Goal: Communication & Community: Answer question/provide support

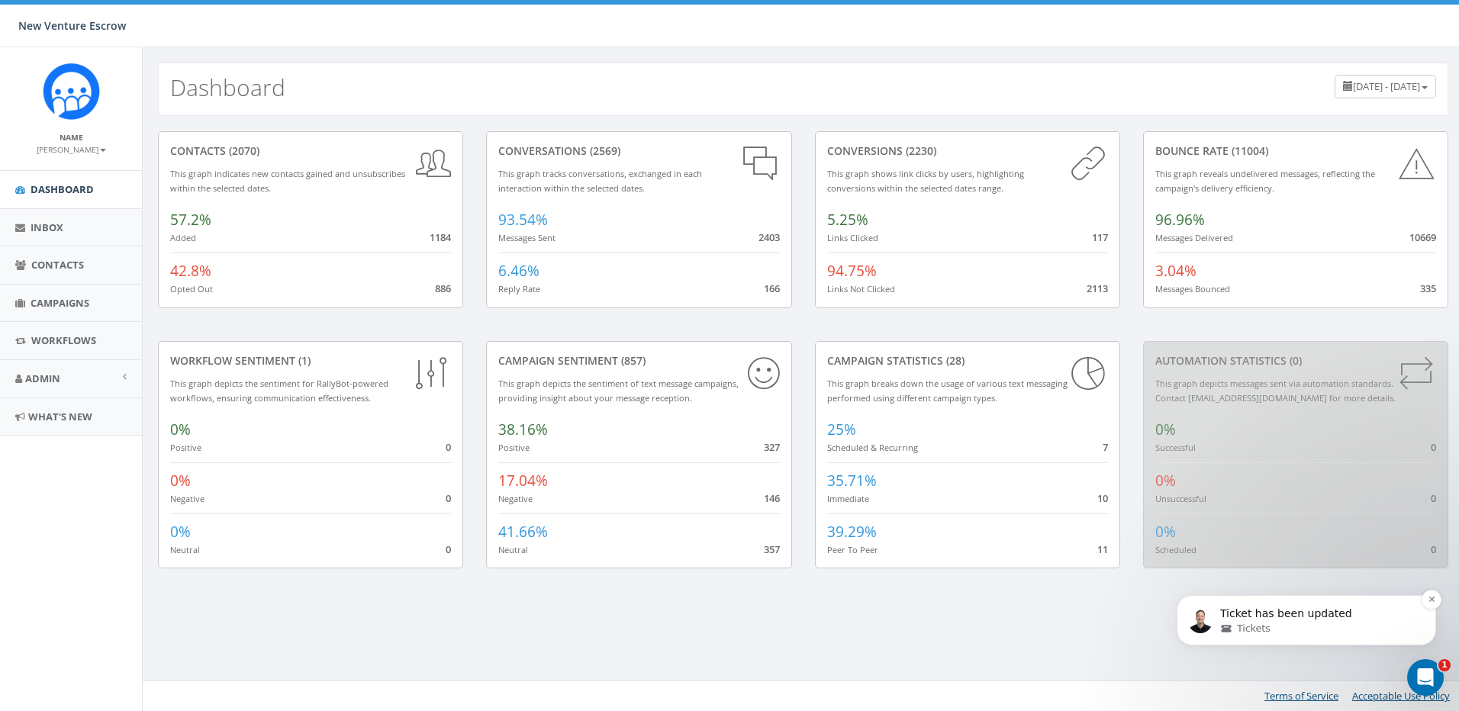
click at [1289, 629] on div "Tickets" at bounding box center [1318, 629] width 197 height 14
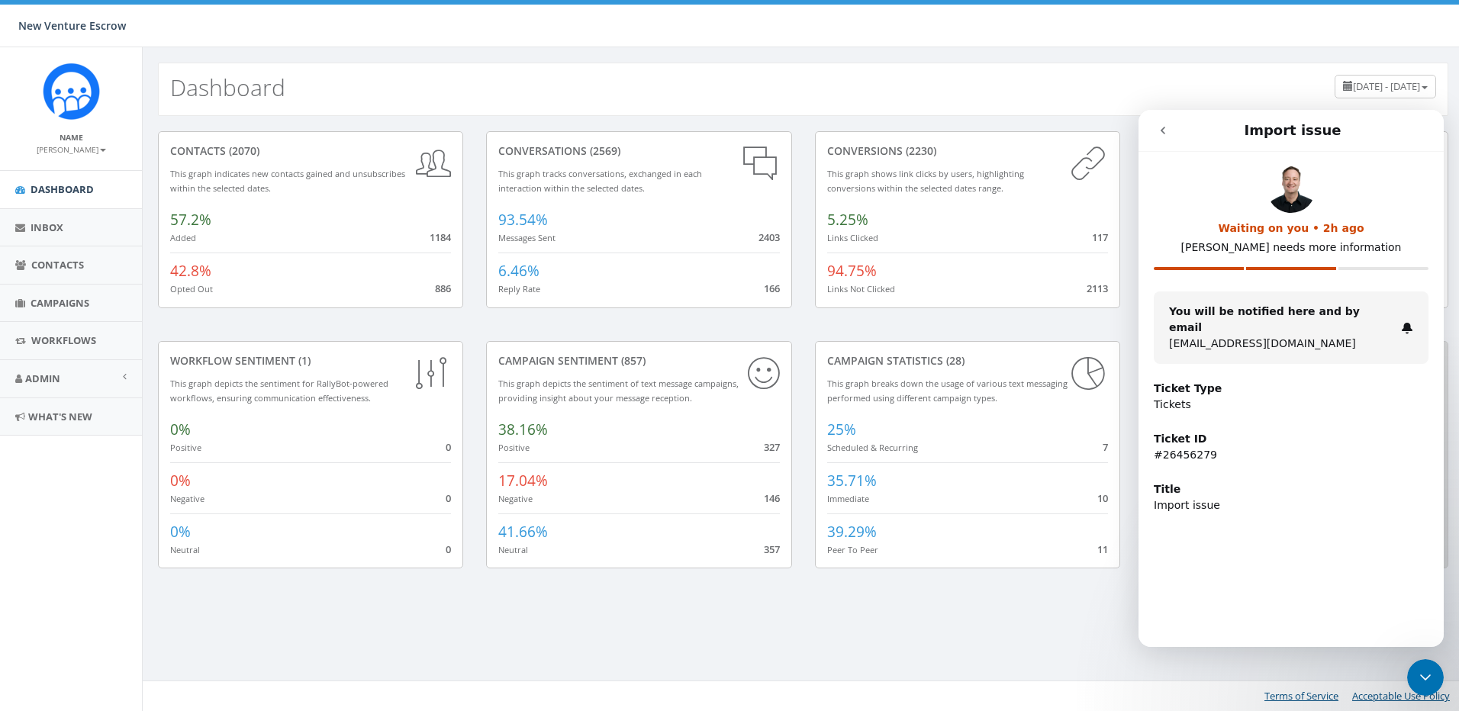
click at [1160, 129] on icon "go back" at bounding box center [1163, 130] width 12 height 12
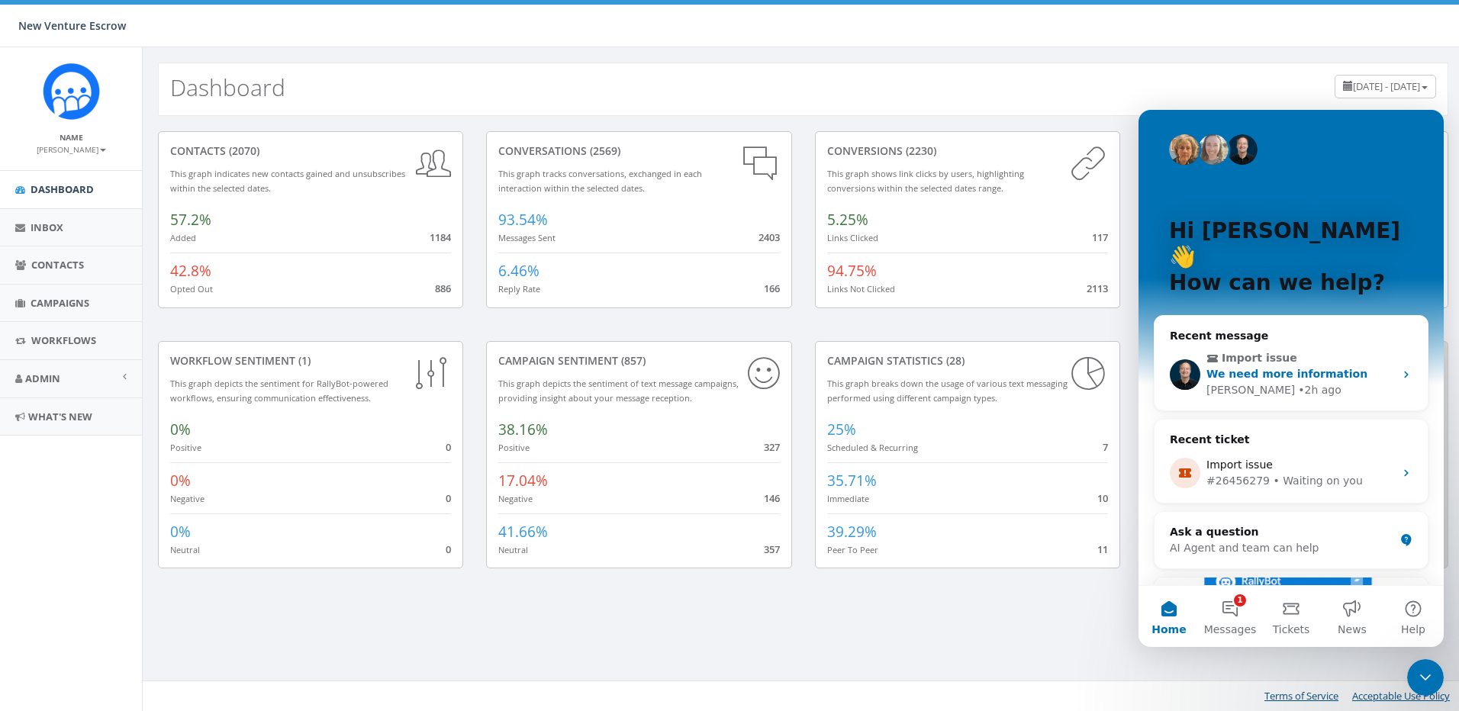
click at [1345, 366] on div "We need more information" at bounding box center [1301, 374] width 188 height 16
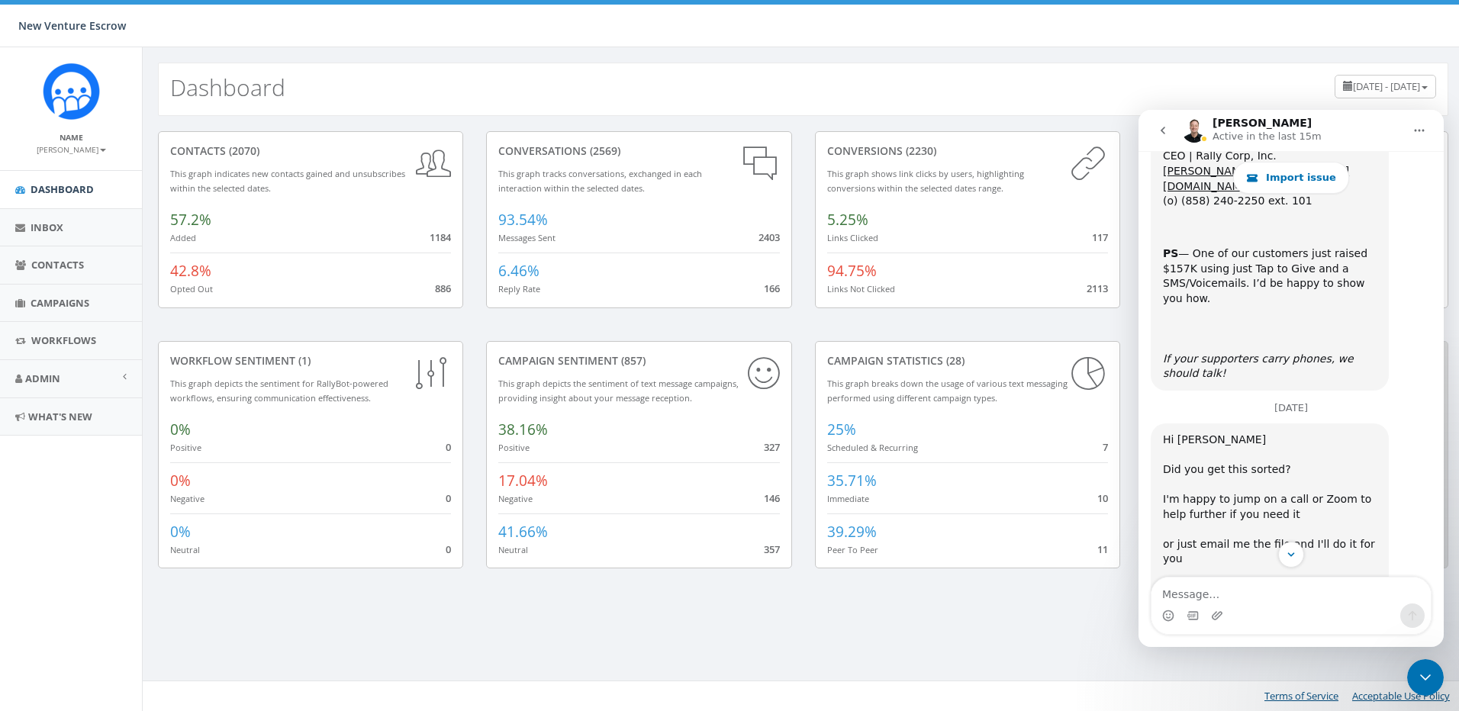
scroll to position [2412, 0]
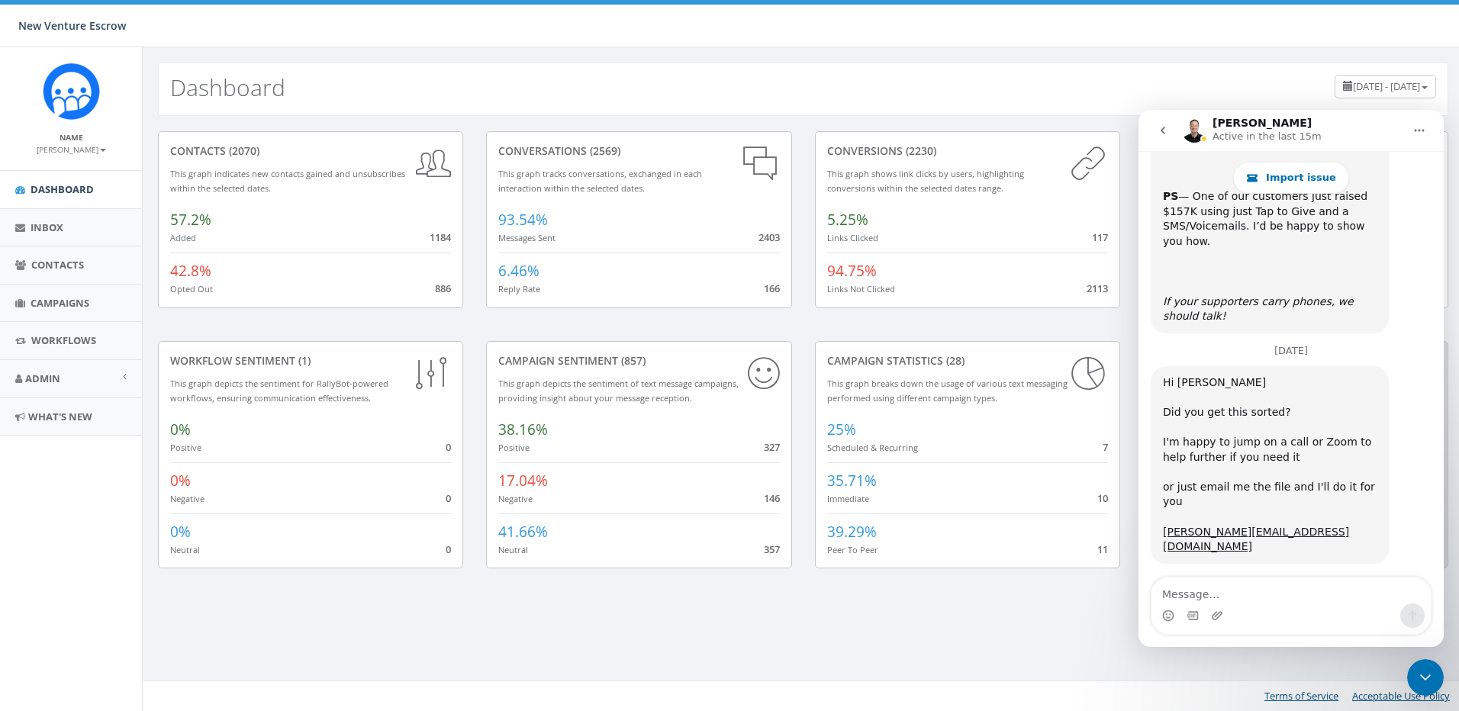
click at [1283, 590] on textarea "Message…" at bounding box center [1291, 591] width 279 height 26
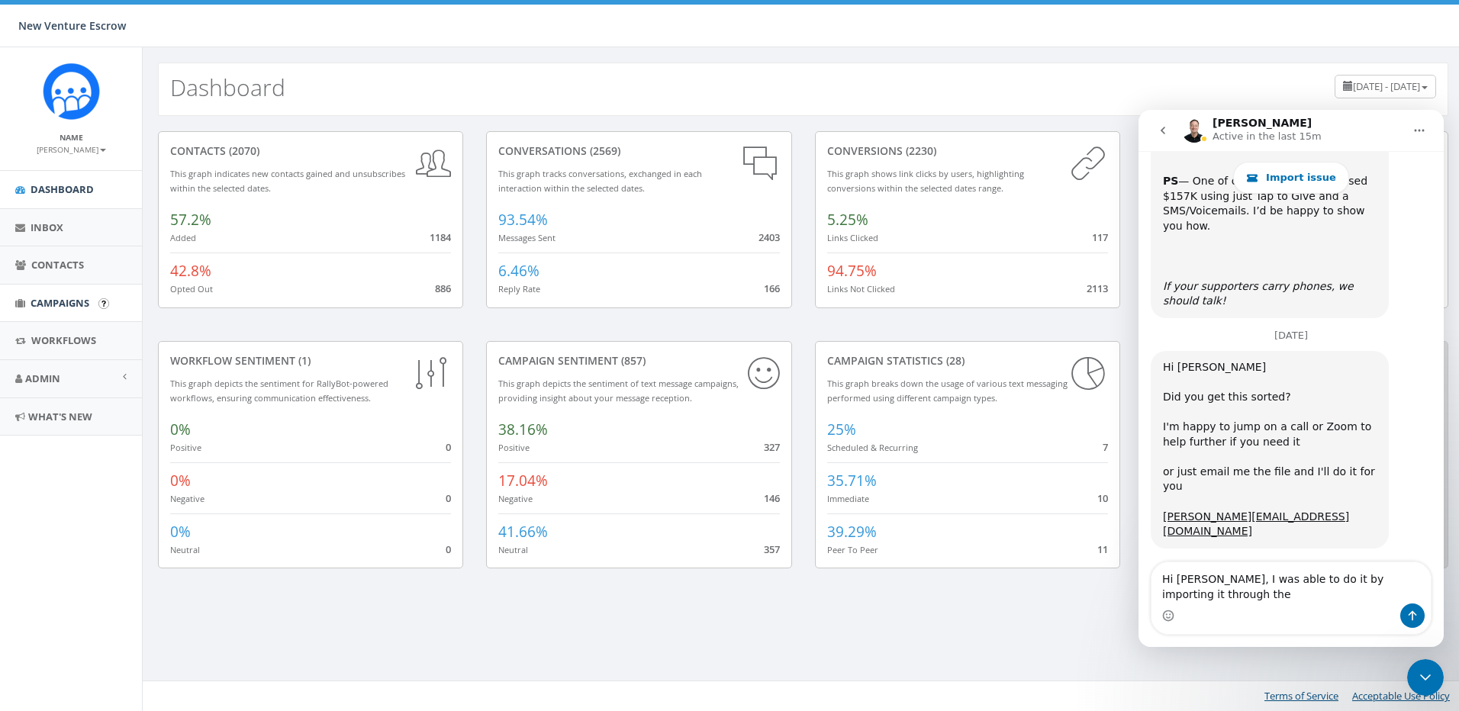
type textarea "Hi [PERSON_NAME], I was able to do it by importing it through the"
click at [69, 308] on span "Campaigns" at bounding box center [60, 303] width 59 height 14
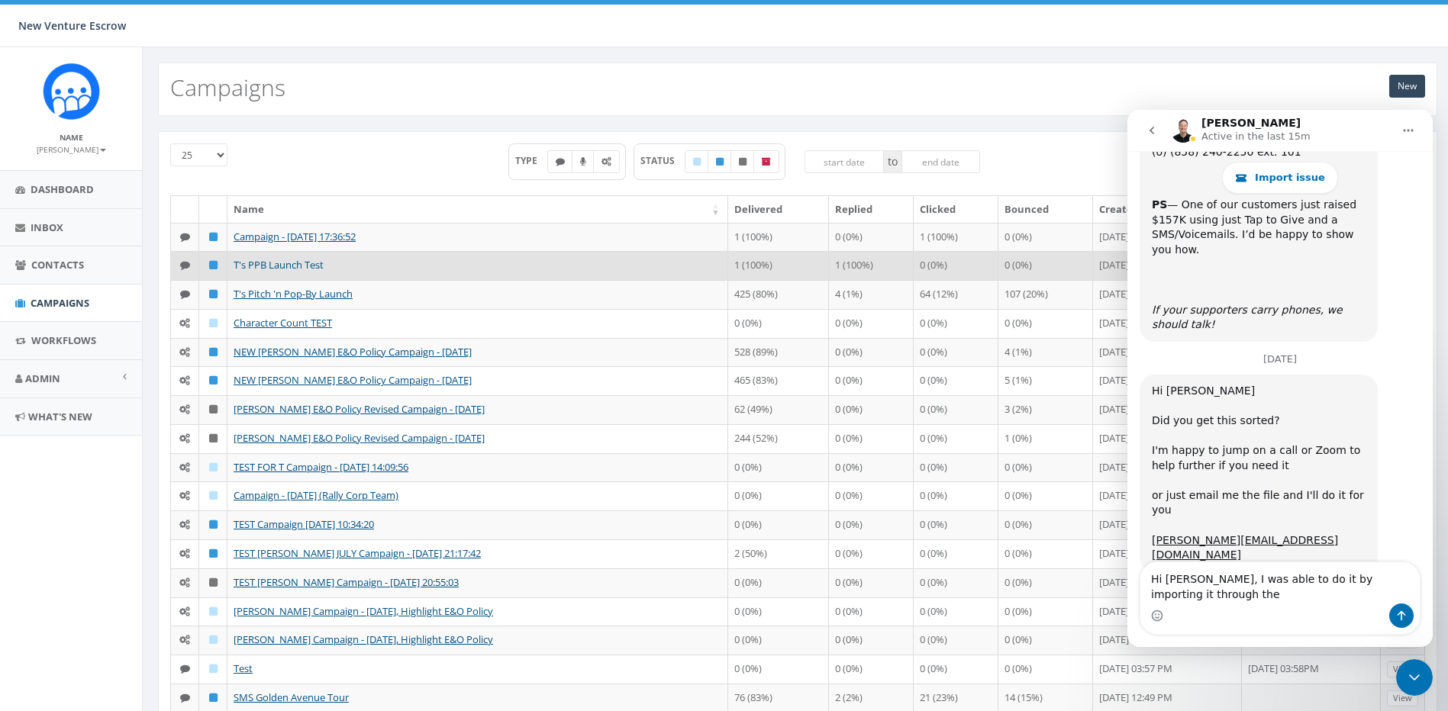
scroll to position [2428, 0]
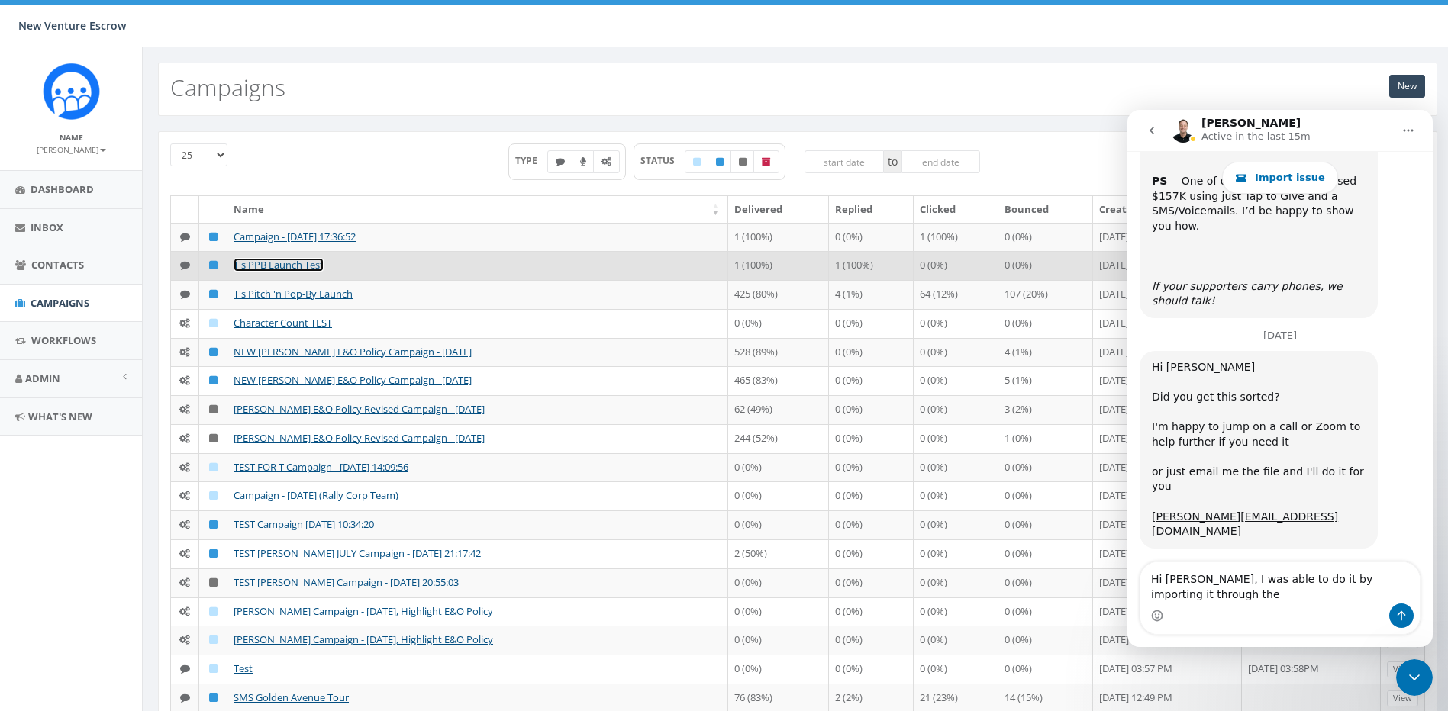
click at [296, 264] on link "T's PPB Launch Test" at bounding box center [279, 265] width 90 height 14
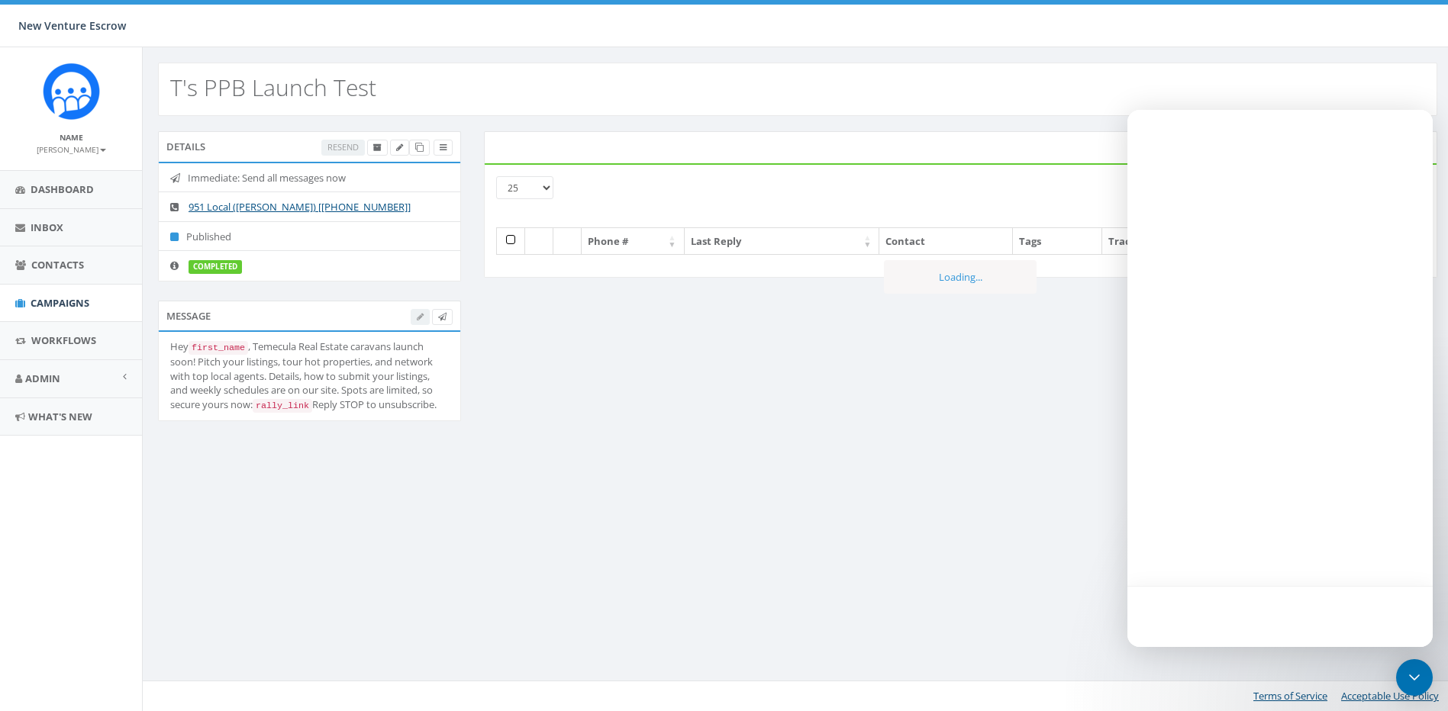
select select
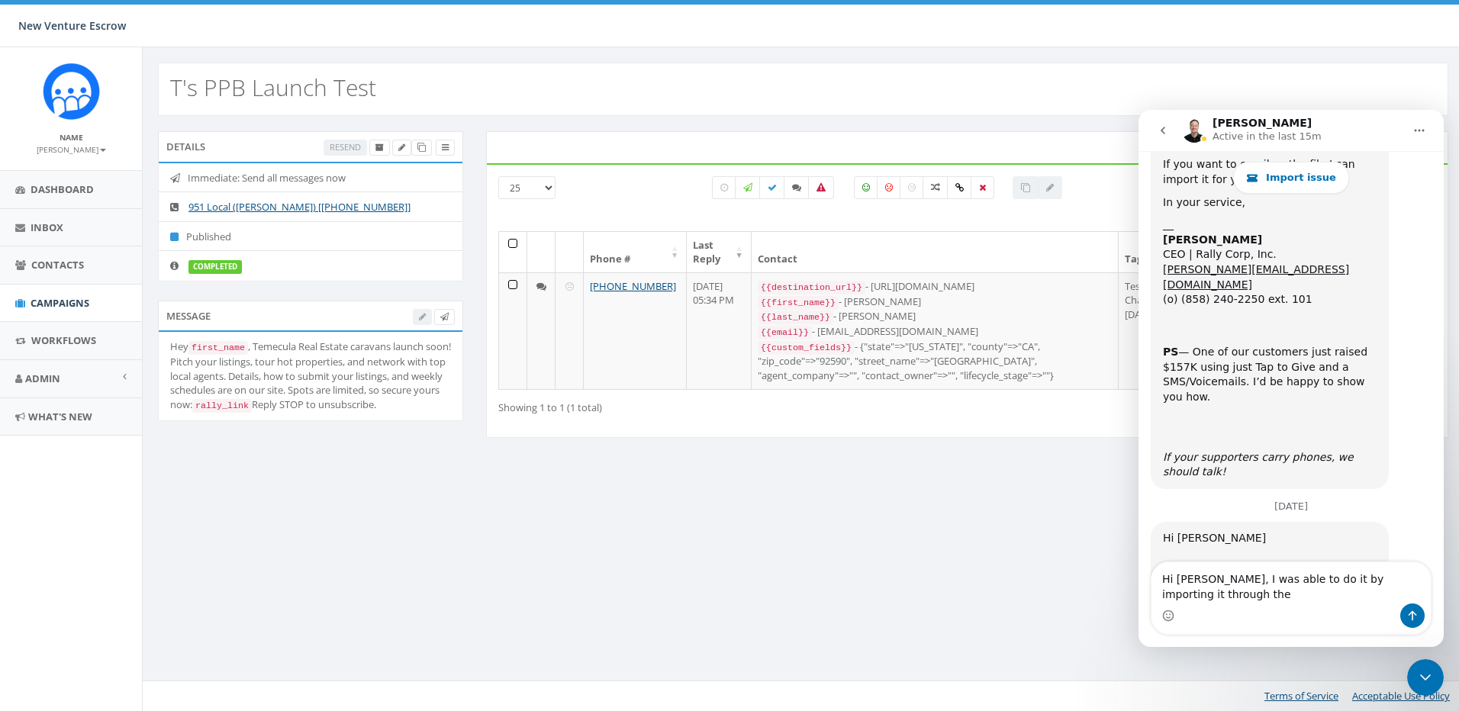
scroll to position [2428, 0]
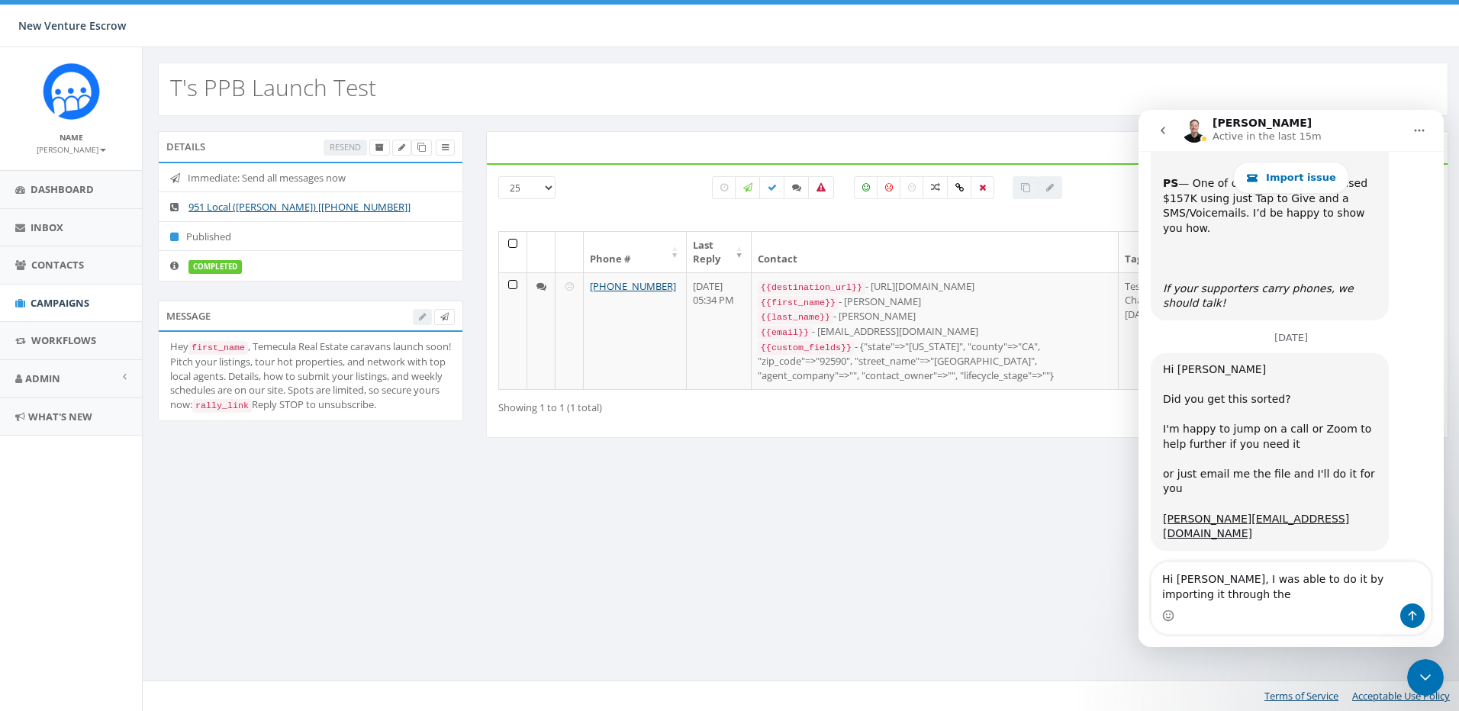
click at [1281, 589] on textarea "Hi [PERSON_NAME], I was able to do it by importing it through the" at bounding box center [1291, 582] width 279 height 41
drag, startPoint x: 1301, startPoint y: 594, endPoint x: 1296, endPoint y: 584, distance: 11.3
click at [1296, 584] on textarea "Hi James, I was able to do it by importing it through the" at bounding box center [1291, 582] width 279 height 41
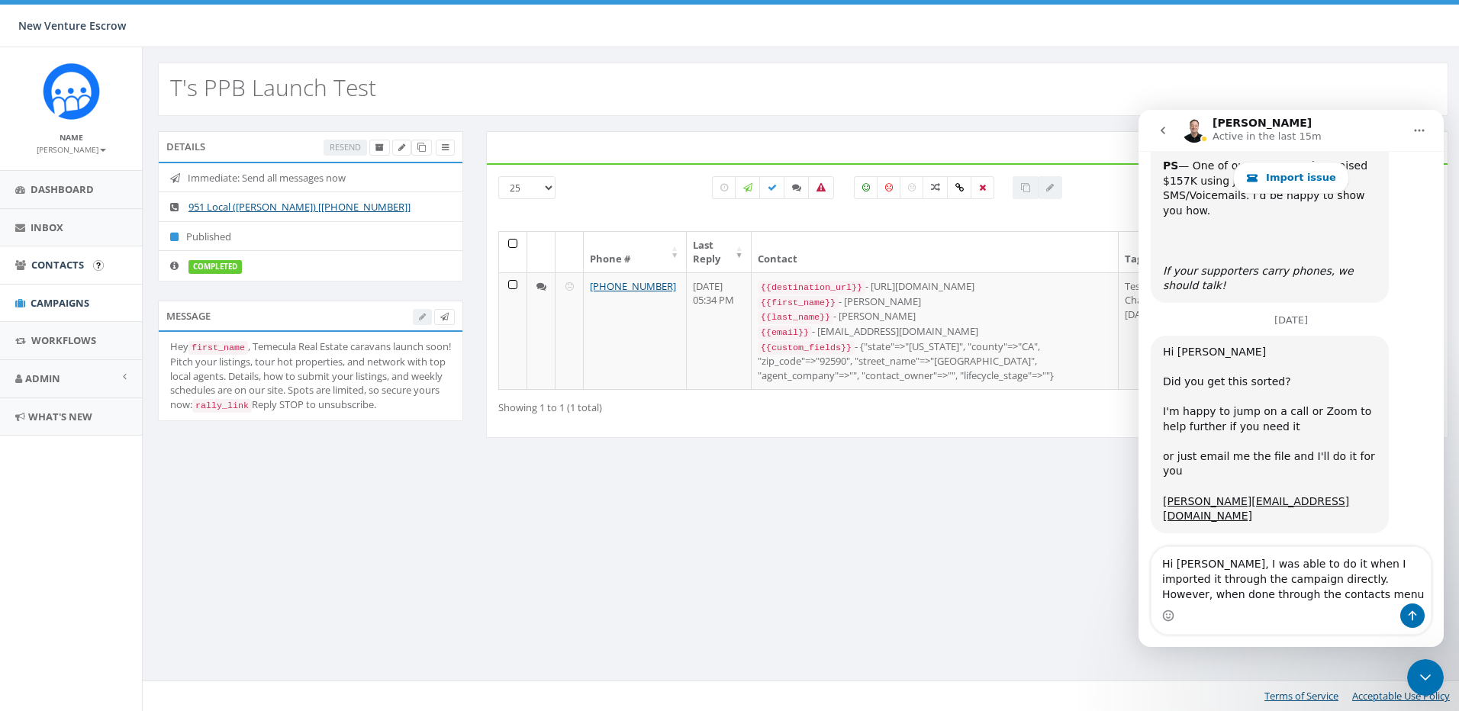
type textarea "Hi James, I was able to do it when I imported it through the campaign directly.…"
click at [55, 267] on span "Contacts" at bounding box center [57, 265] width 53 height 14
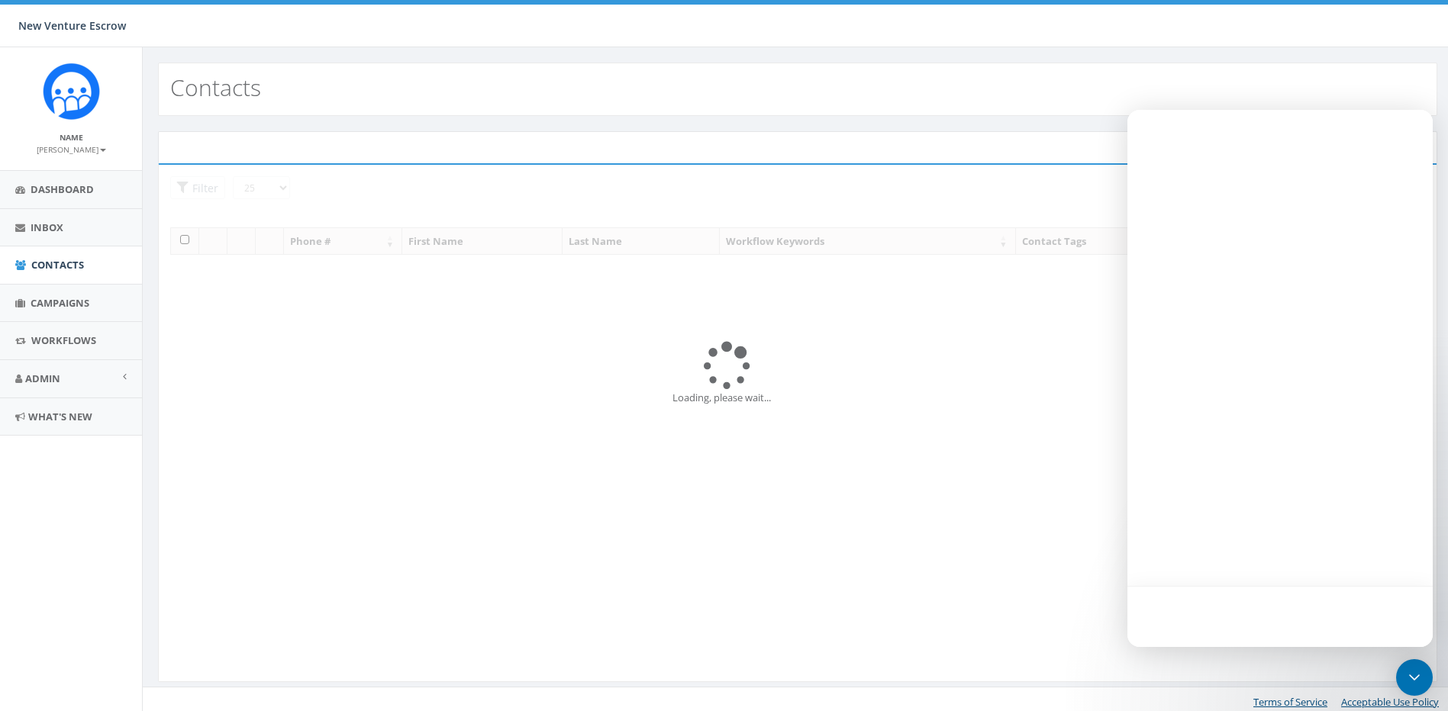
select select
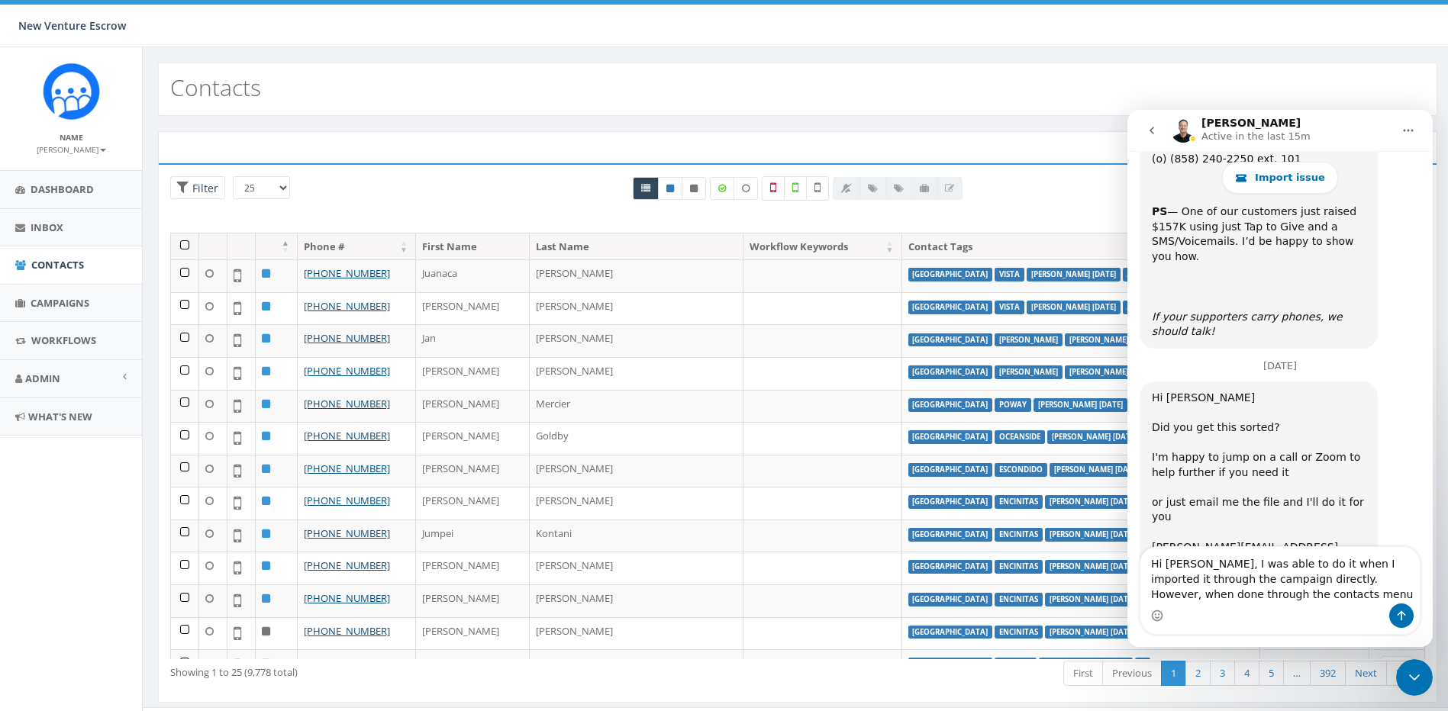
scroll to position [2443, 0]
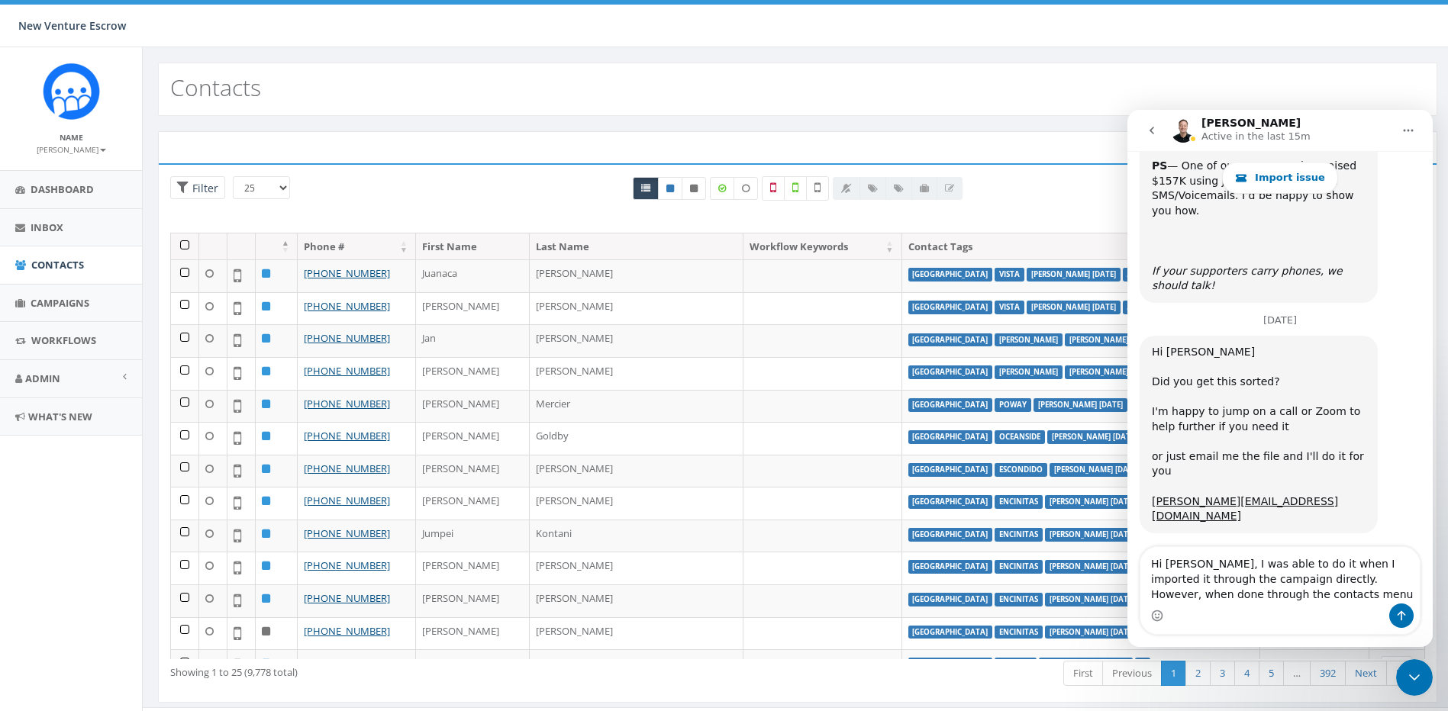
click at [1283, 590] on textarea "Hi James, I was able to do it when I imported it through the campaign directly.…" at bounding box center [1279, 575] width 279 height 56
drag, startPoint x: 1200, startPoint y: 602, endPoint x: 1212, endPoint y: 603, distance: 11.5
click at [1212, 603] on textarea "Hi James, I was able to do it when I imported it through the campaign directly.…" at bounding box center [1279, 575] width 279 height 56
type textarea "Hi James, I was able to do it when I imported it through the campaign directly.…"
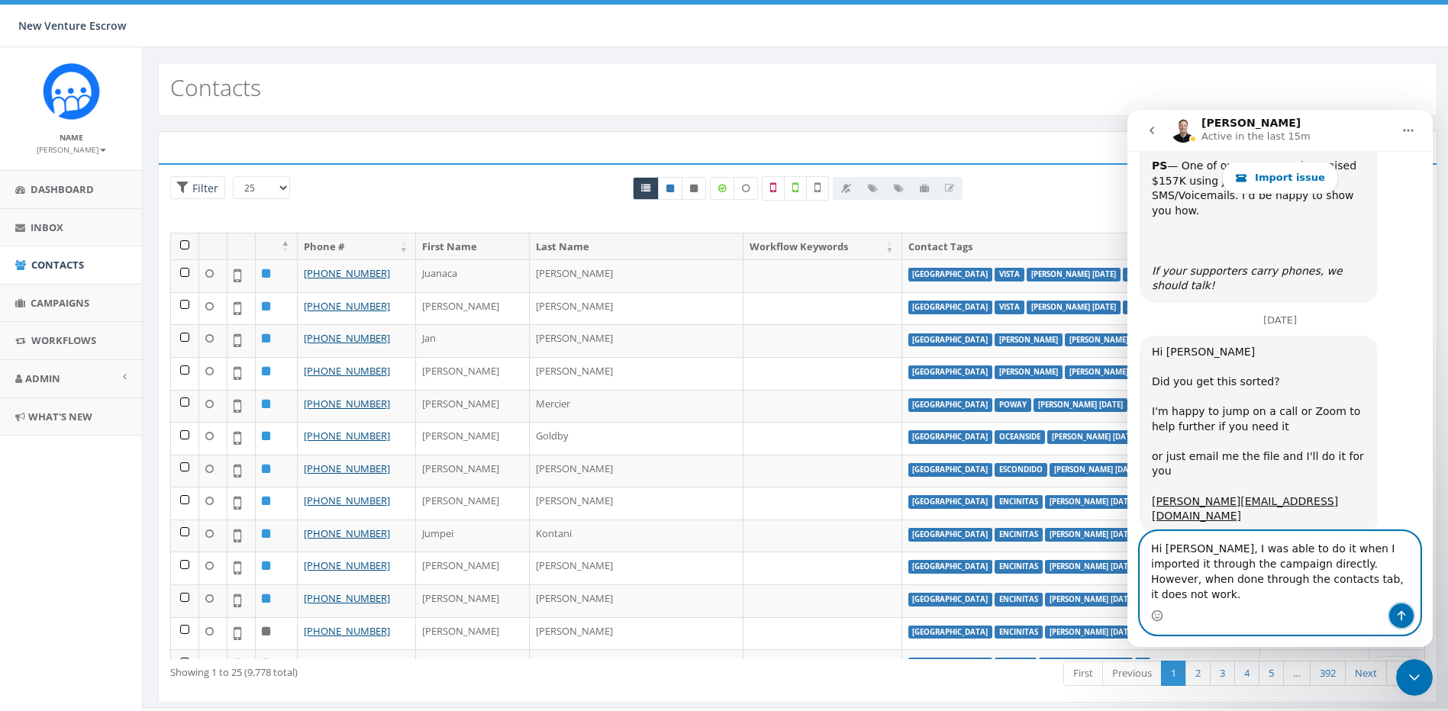
click at [1403, 617] on icon "Send a message…" at bounding box center [1401, 616] width 12 height 12
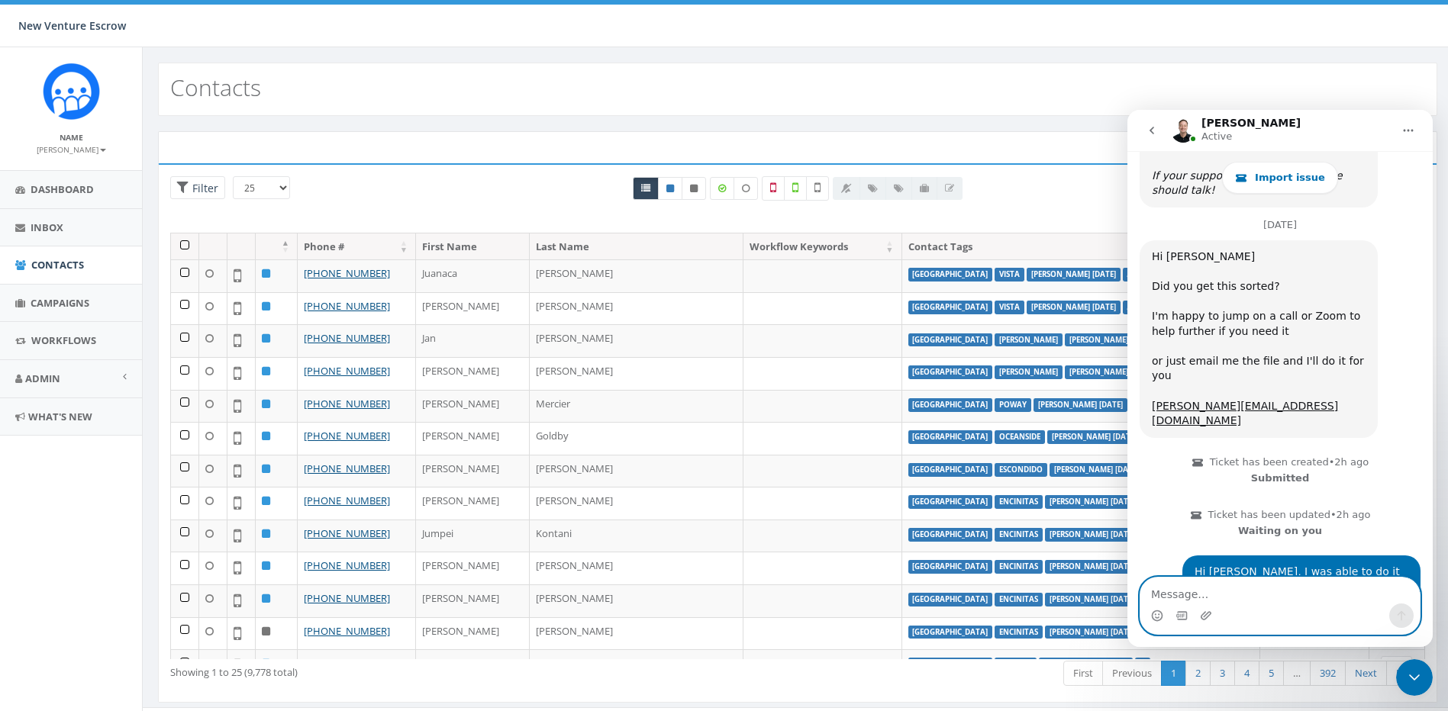
scroll to position [2555, 0]
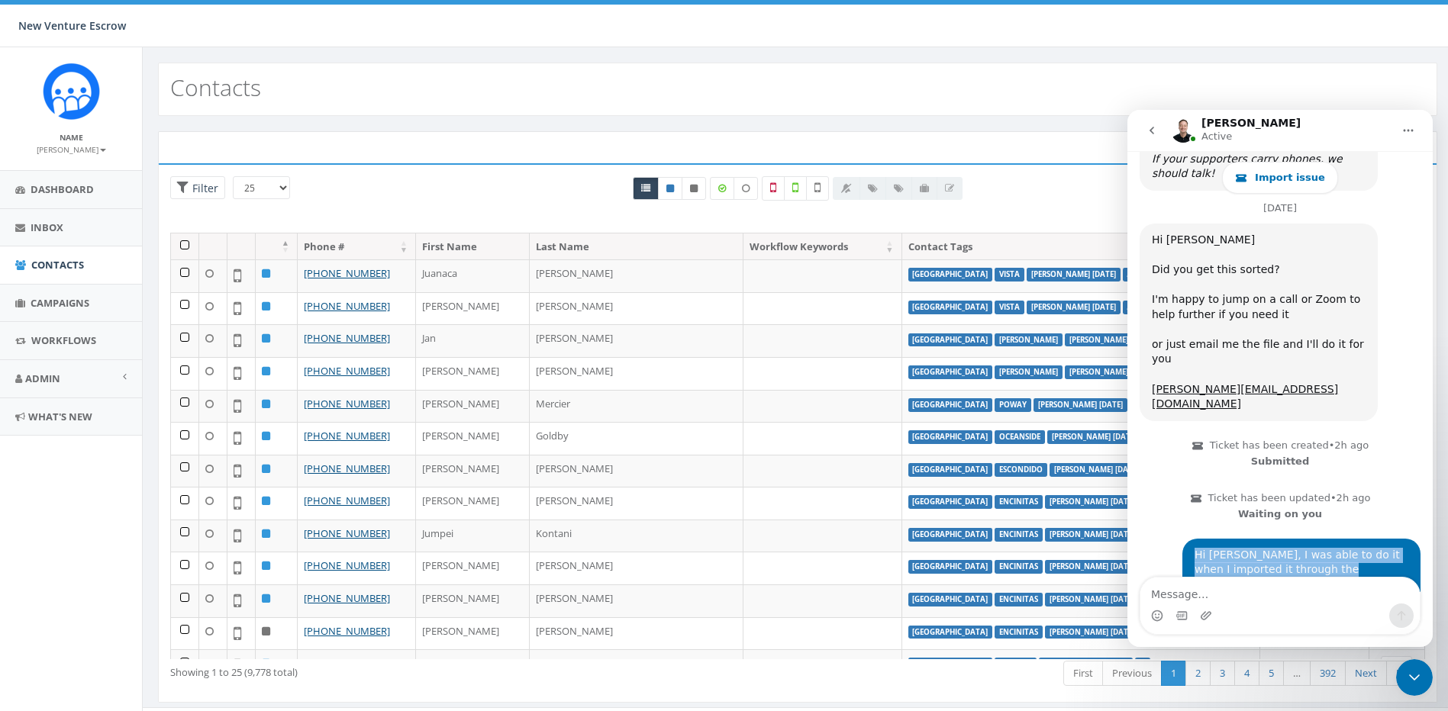
drag, startPoint x: 1196, startPoint y: 439, endPoint x: 1297, endPoint y: 456, distance: 102.3
click at [1297, 539] on div "Hi James, I was able to do it when I imported it through the campaign directly.…" at bounding box center [1301, 585] width 238 height 93
click at [1297, 548] on div "Hi James, I was able to do it when I imported it through the campaign directly.…" at bounding box center [1301, 585] width 214 height 75
drag, startPoint x: 1245, startPoint y: 493, endPoint x: 1196, endPoint y: 475, distance: 51.9
click at [1196, 548] on div "Hi James, I was able to do it when I imported it through the campaign directly.…" at bounding box center [1301, 585] width 214 height 75
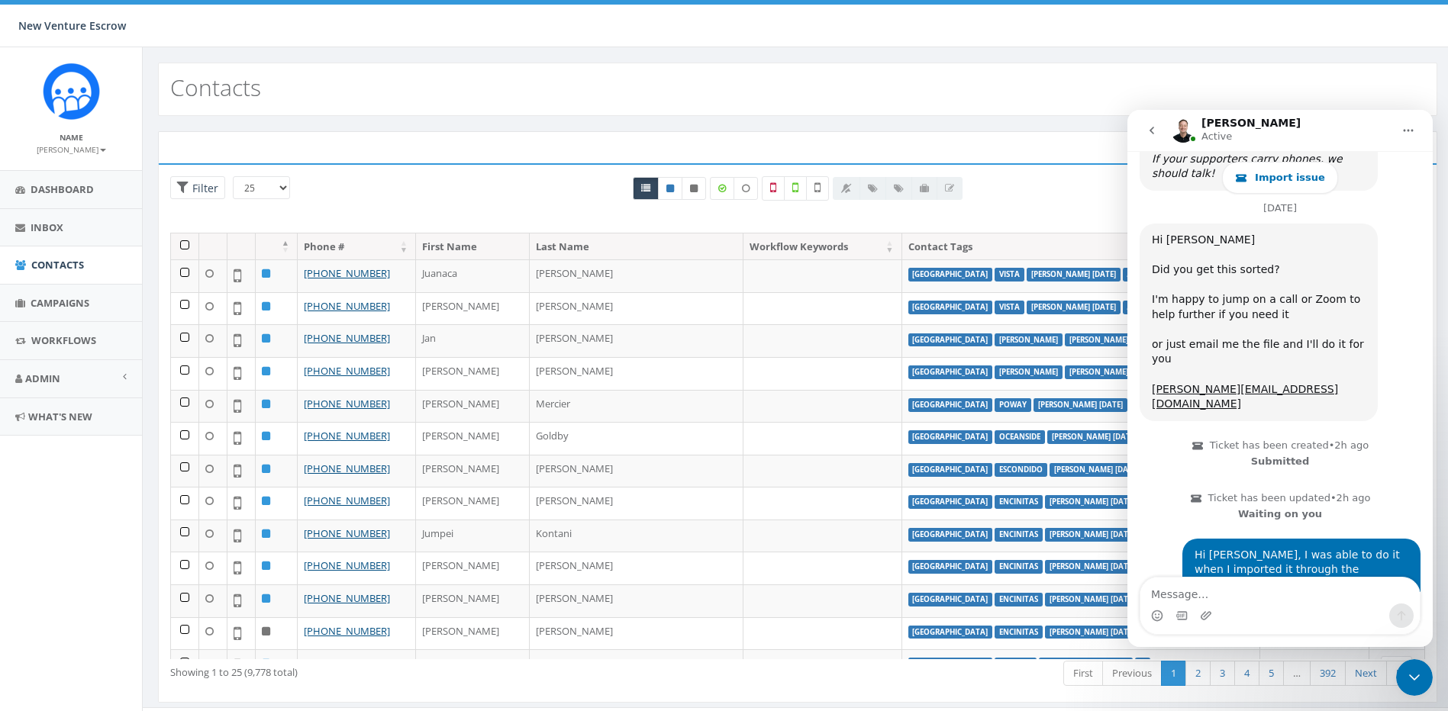
click at [1194, 548] on div "Hi James, I was able to do it when I imported it through the campaign directly.…" at bounding box center [1301, 585] width 214 height 75
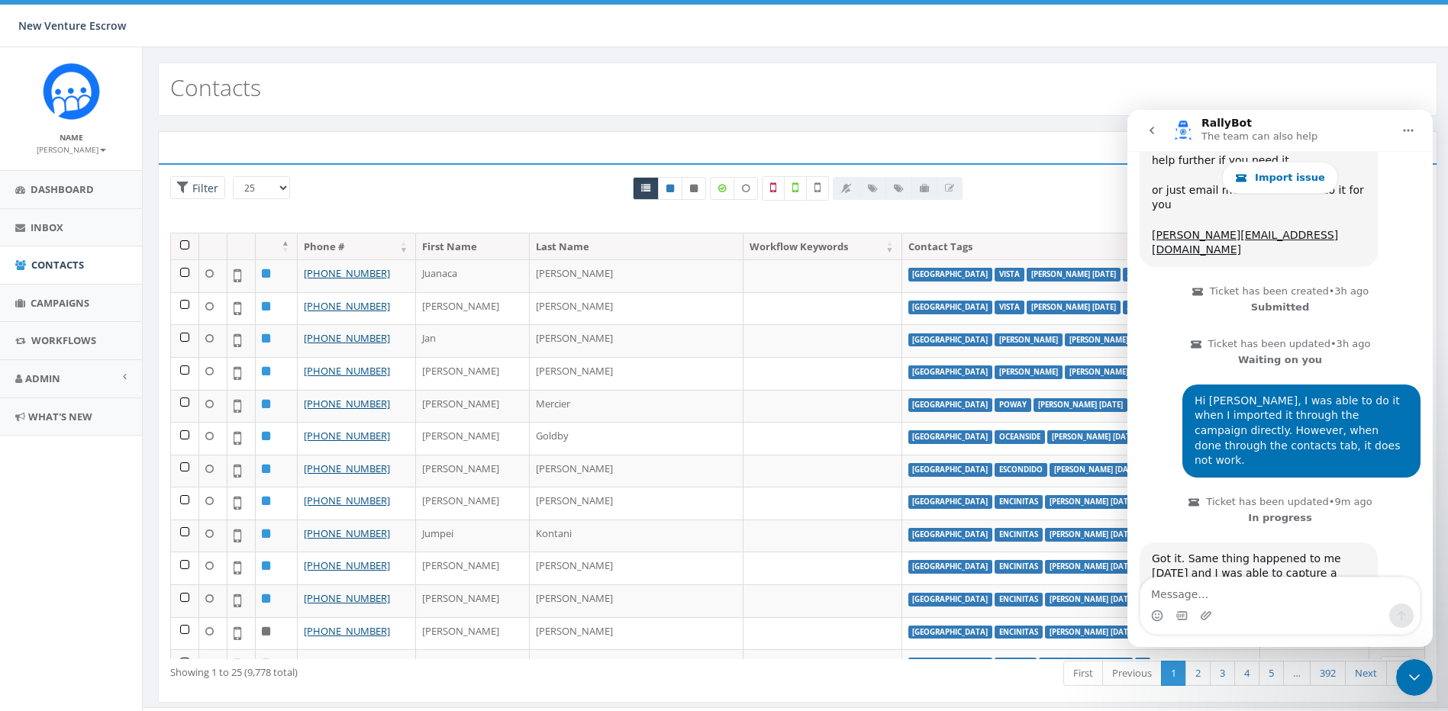
scroll to position [2713, 0]
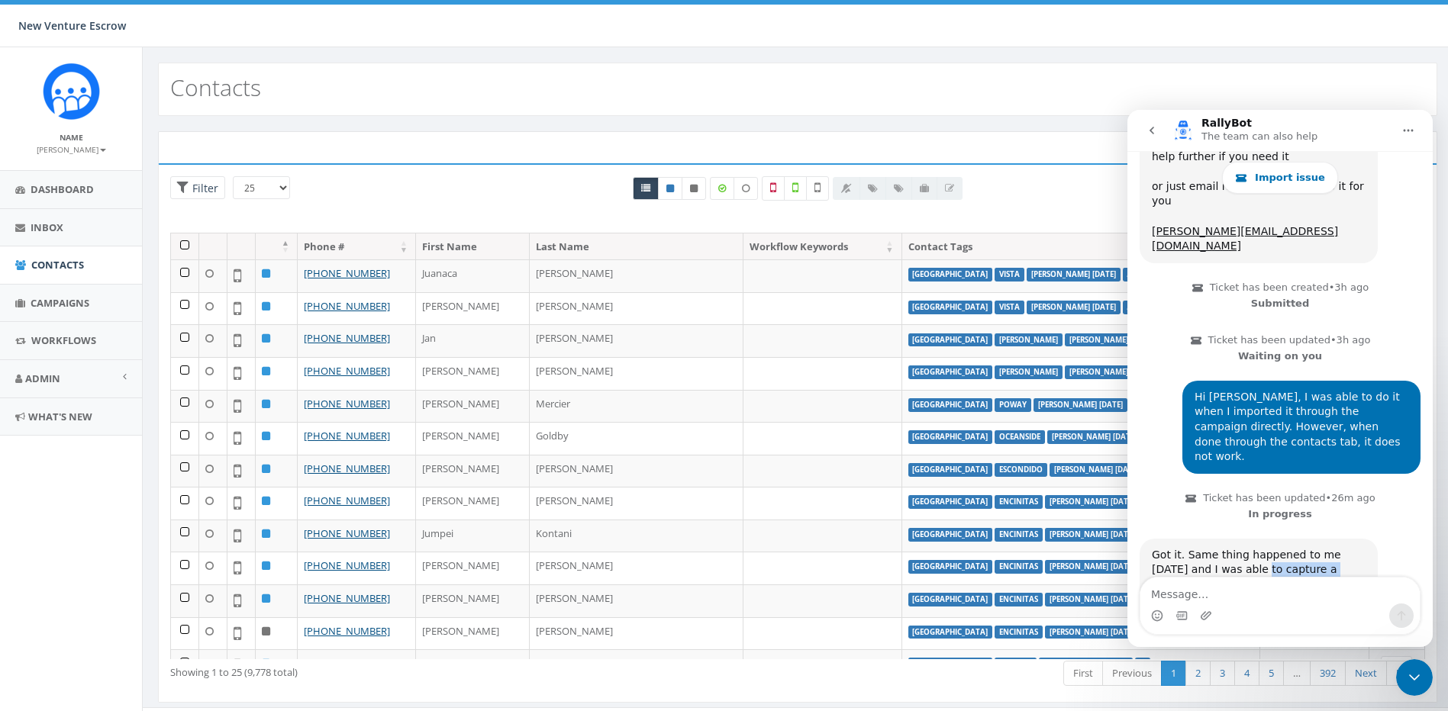
drag, startPoint x: 1227, startPoint y: 449, endPoint x: 1286, endPoint y: 453, distance: 58.8
click at [1286, 548] on div "Got it. Same thing happened to me today and I was able to capture a video of it…" at bounding box center [1259, 585] width 214 height 75
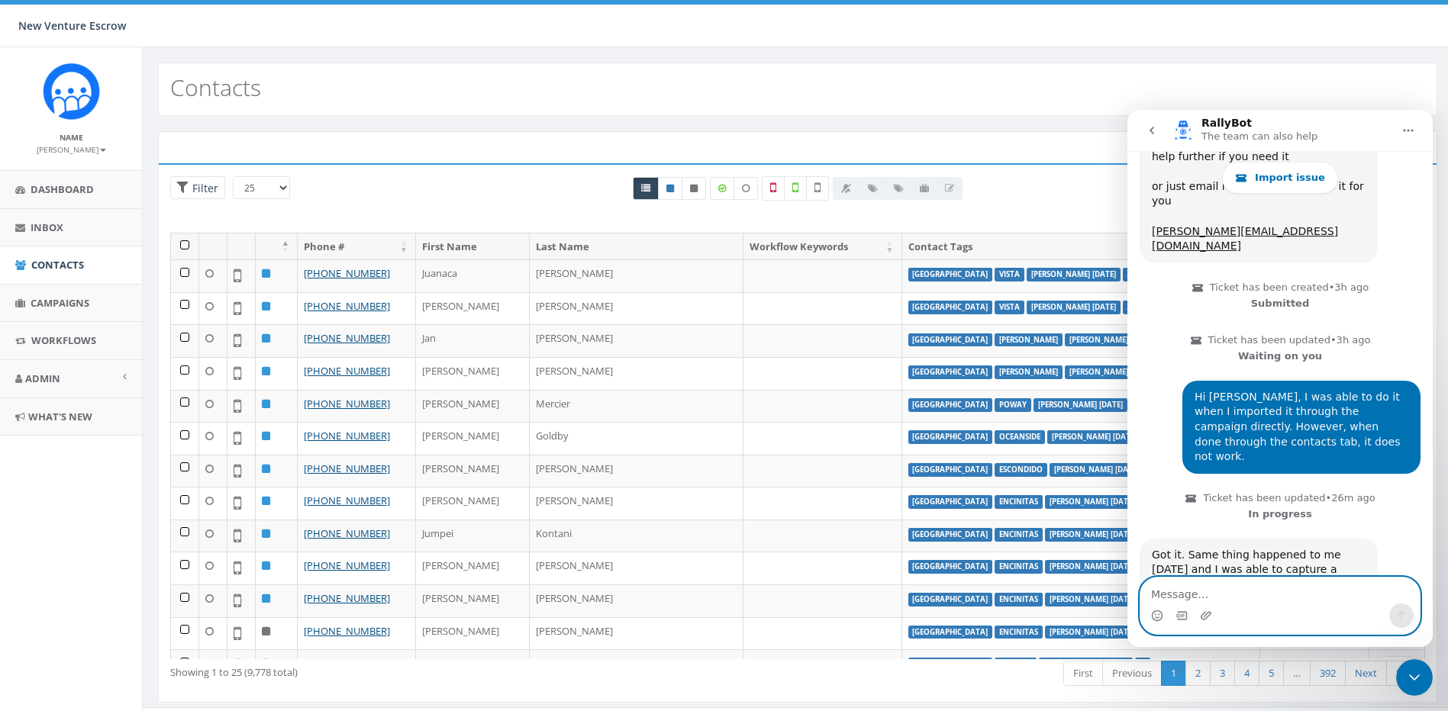
click at [1270, 593] on textarea "Message…" at bounding box center [1279, 591] width 279 height 26
type textarea "I"
type textarea "Okay, thank you so much!"
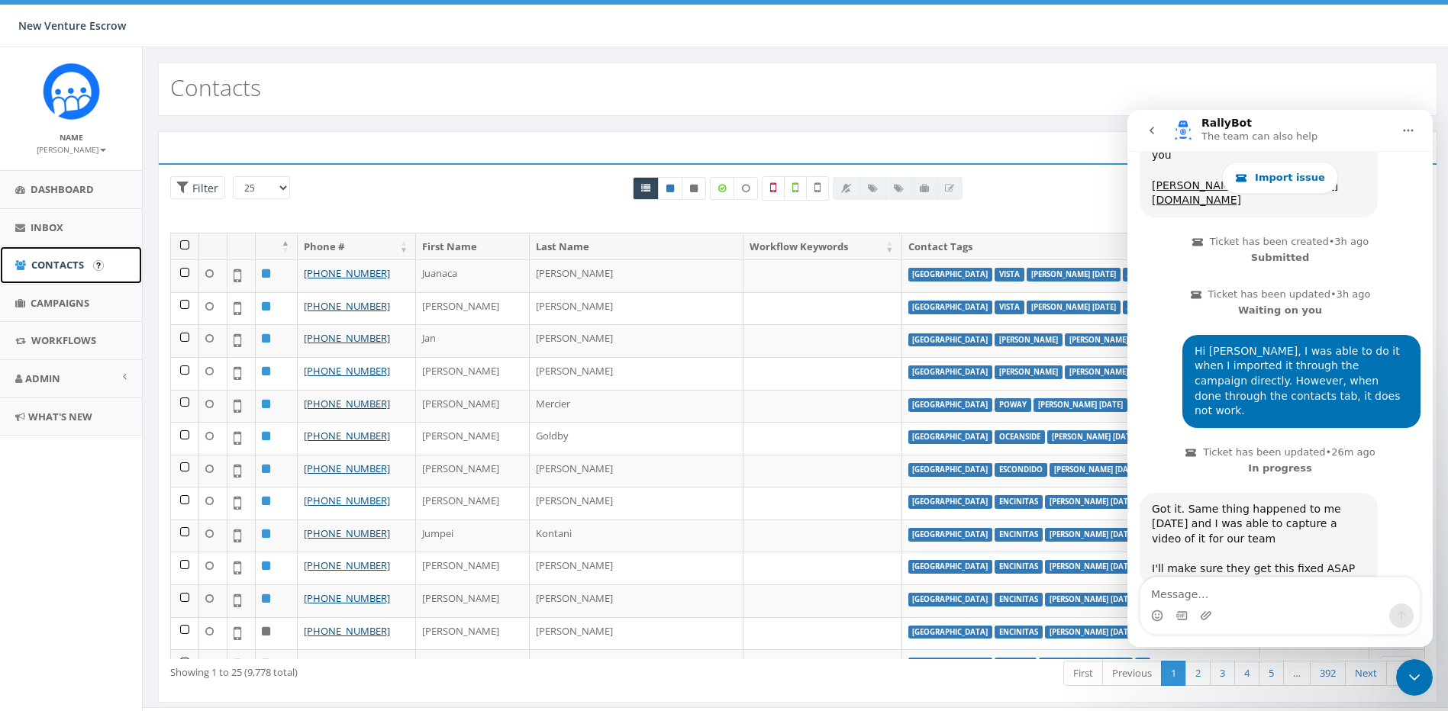
click at [81, 277] on link "Contacts" at bounding box center [71, 264] width 142 height 37
click at [72, 301] on span "Campaigns" at bounding box center [60, 303] width 59 height 14
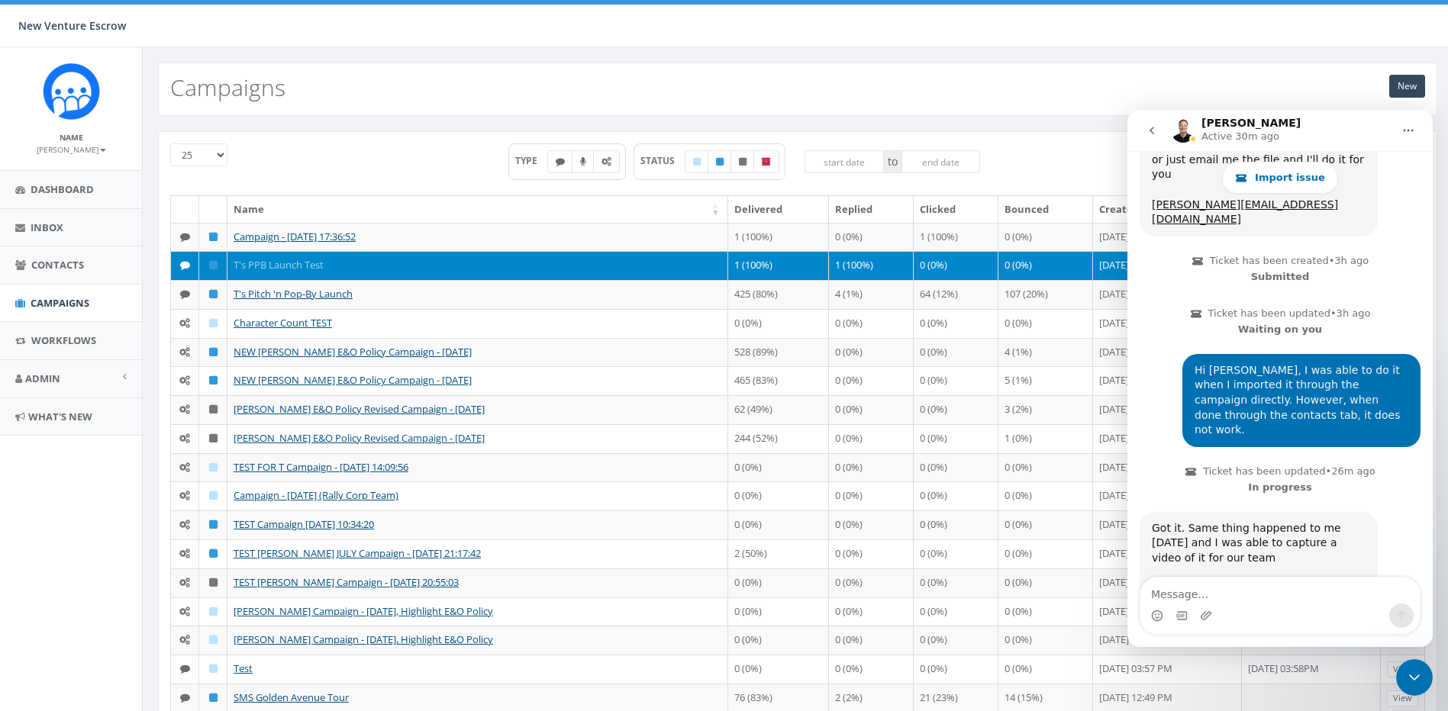
scroll to position [2759, 0]
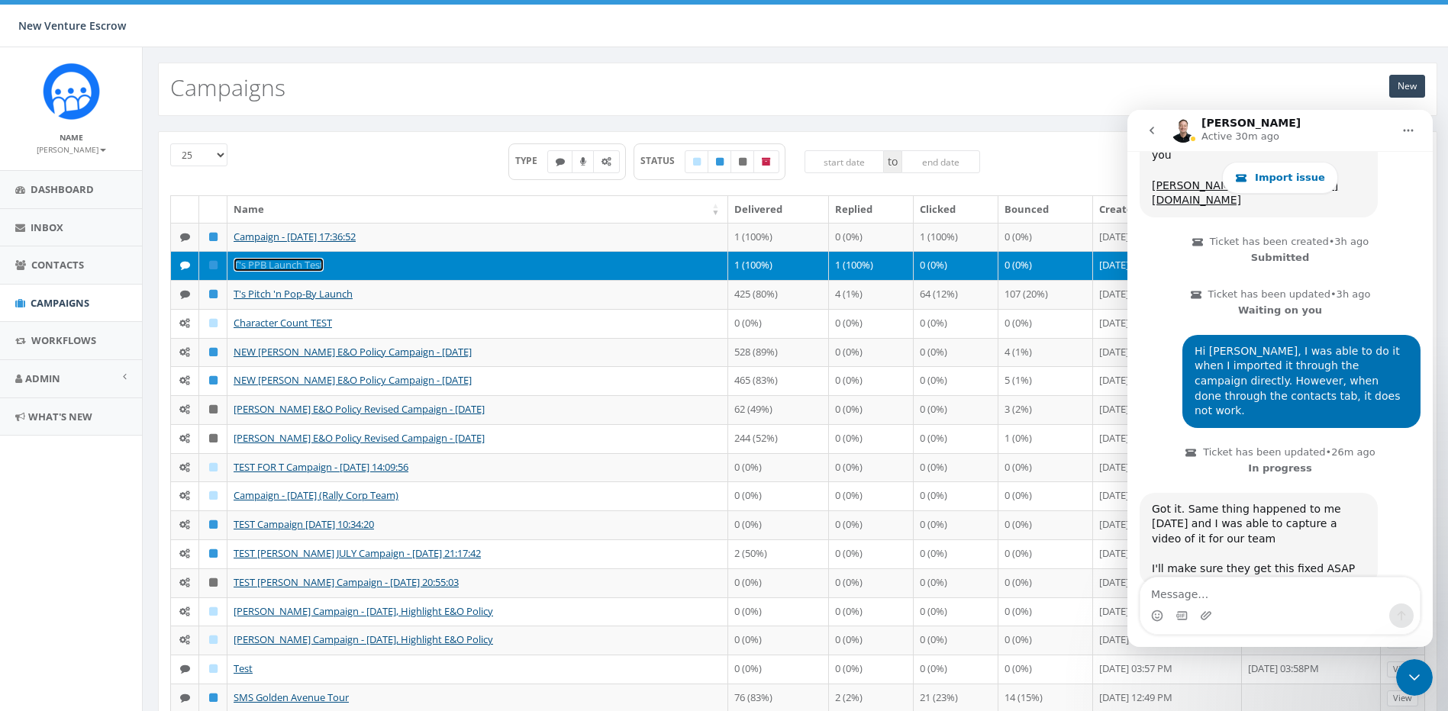
click at [285, 266] on link "T's PPB Launch Test" at bounding box center [279, 265] width 90 height 14
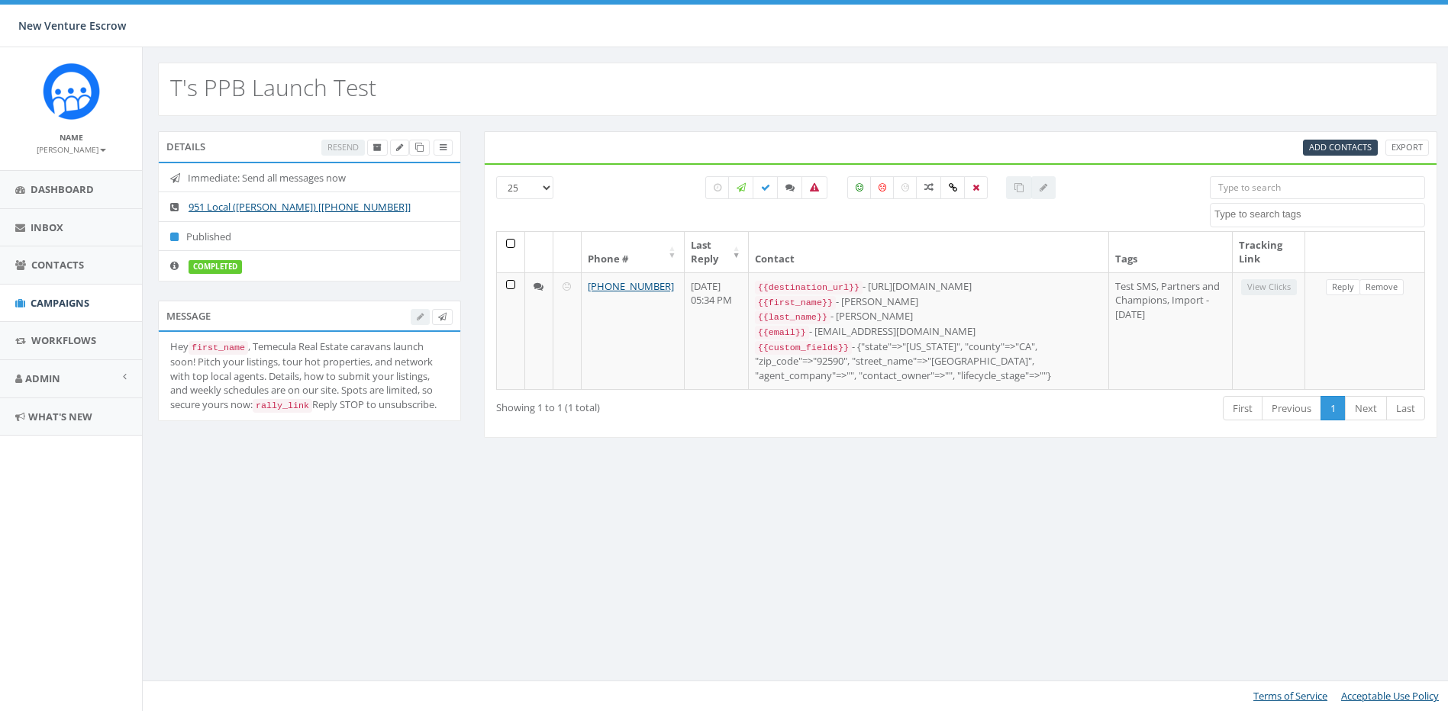
select select
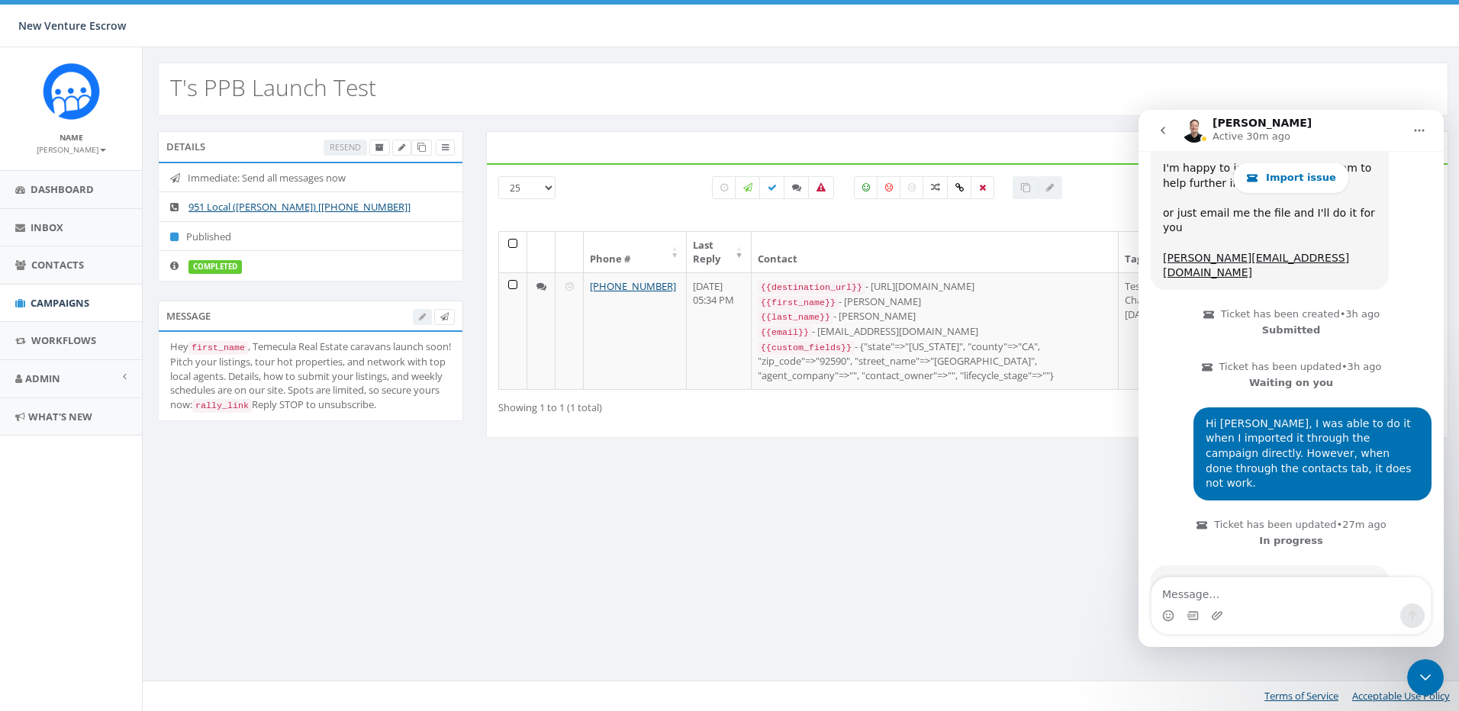
scroll to position [2682, 0]
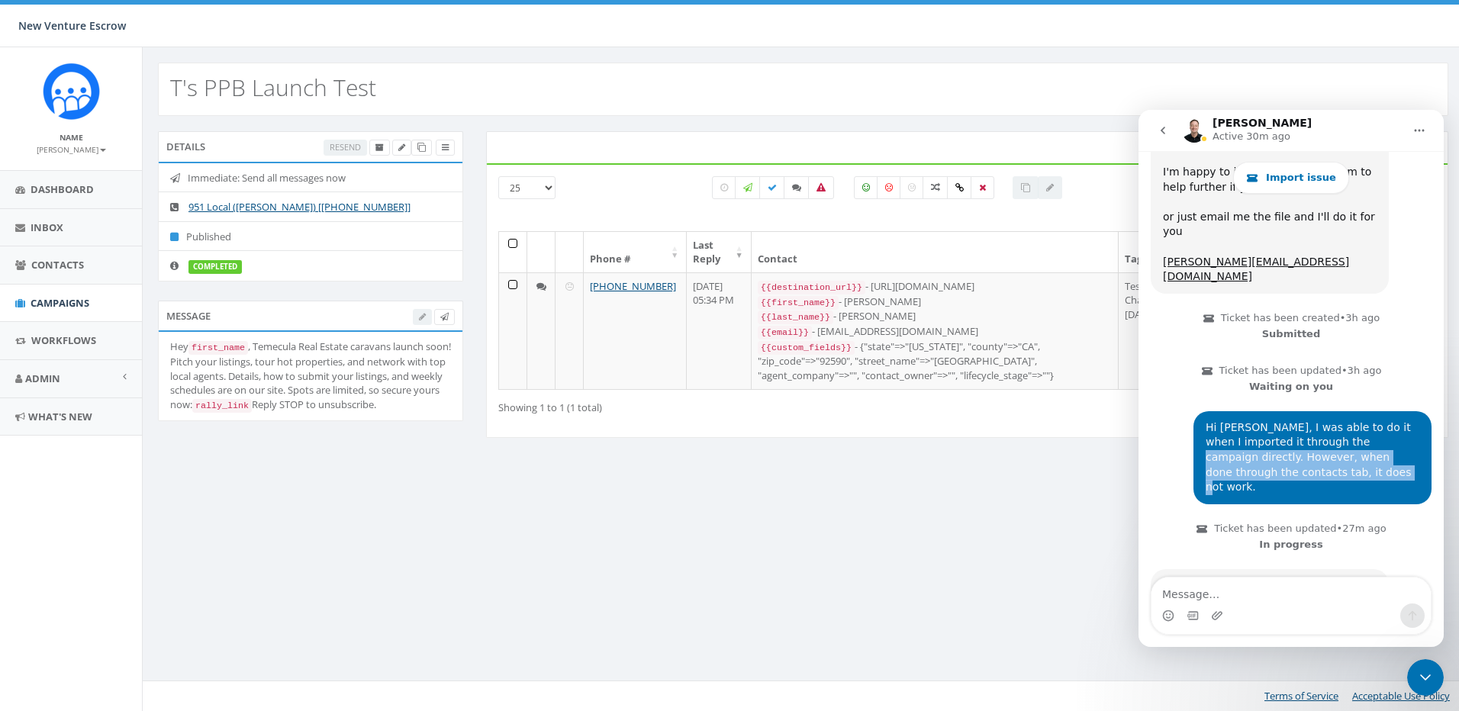
click html "[PERSON_NAME] Active 30m ago Import issue Hi there! You're speaking with RallyB…"
drag, startPoint x: 1461, startPoint y: 333, endPoint x: 1289, endPoint y: 337, distance: 172.5
click at [1289, 420] on div "Hi James, I was able to do it when I imported it through the campaign directly.…" at bounding box center [1313, 457] width 214 height 75
drag, startPoint x: 1289, startPoint y: 337, endPoint x: 1315, endPoint y: 348, distance: 28.4
click at [1315, 420] on div "Hi James, I was able to do it when I imported it through the campaign directly.…" at bounding box center [1313, 457] width 214 height 75
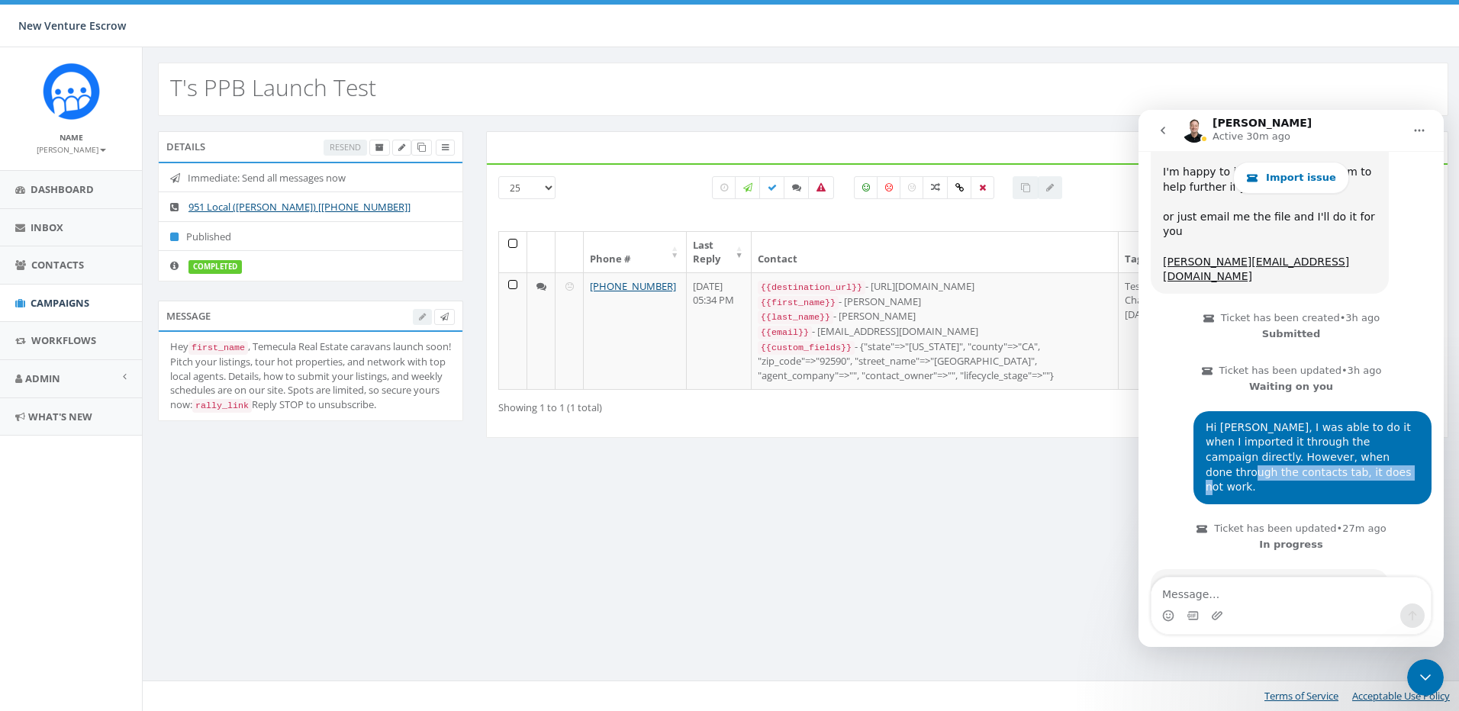
click at [1316, 420] on div "Hi James, I was able to do it when I imported it through the campaign directly.…" at bounding box center [1313, 457] width 214 height 75
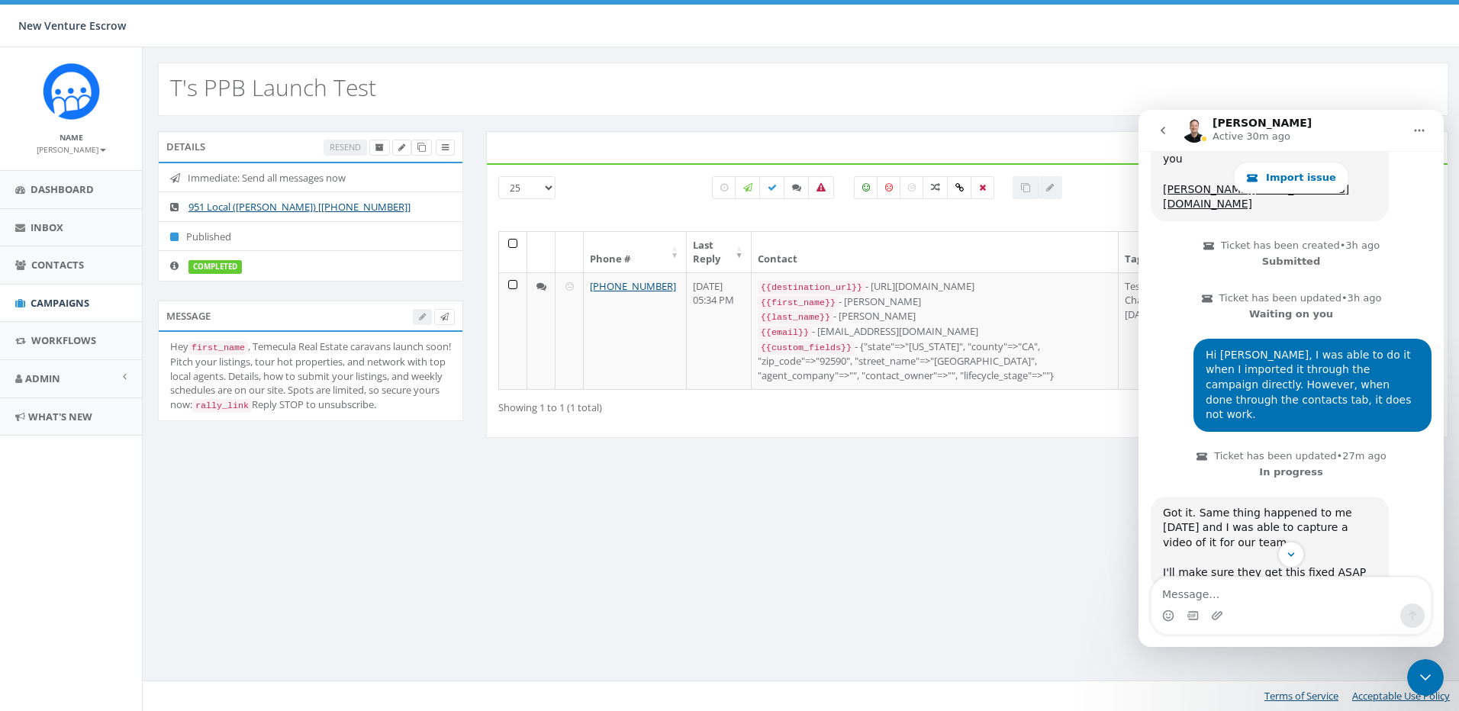
scroll to position [2759, 0]
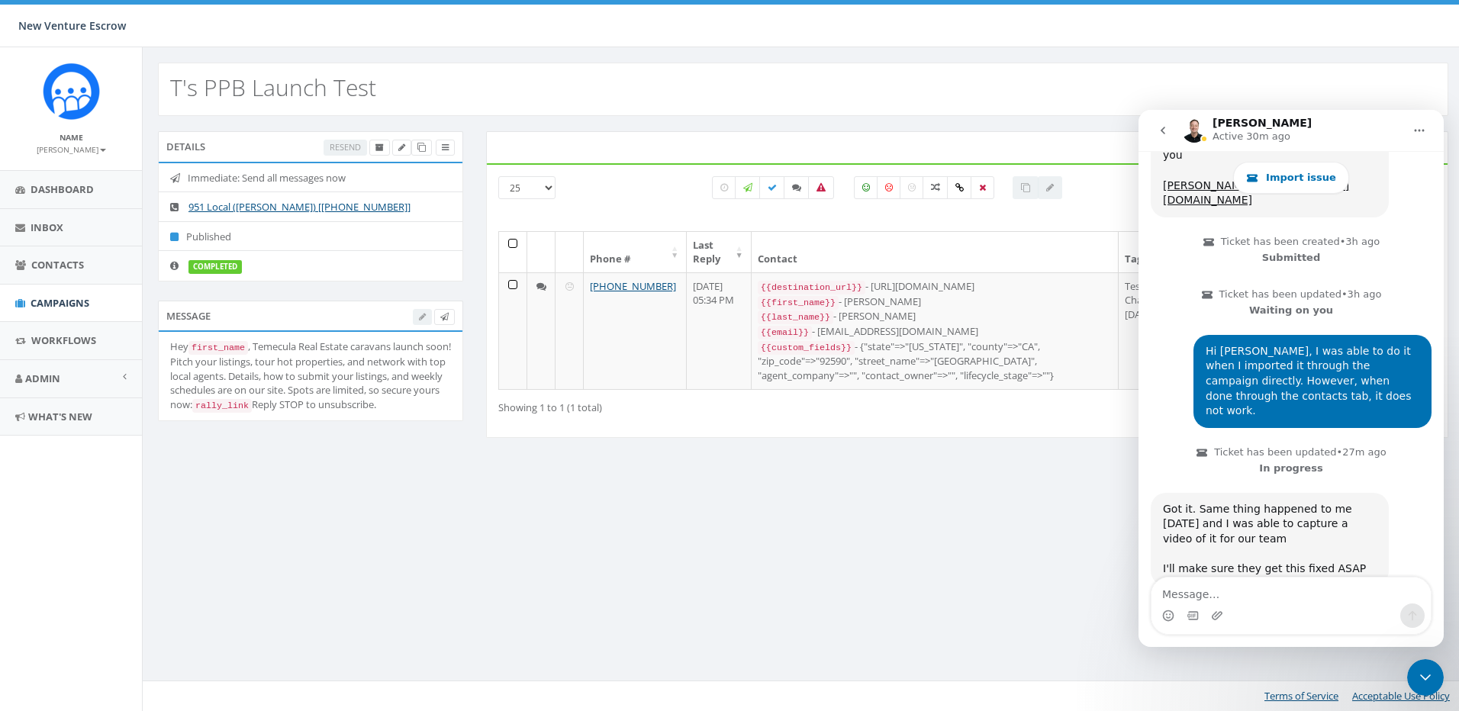
click at [1172, 126] on button "go back" at bounding box center [1163, 130] width 29 height 29
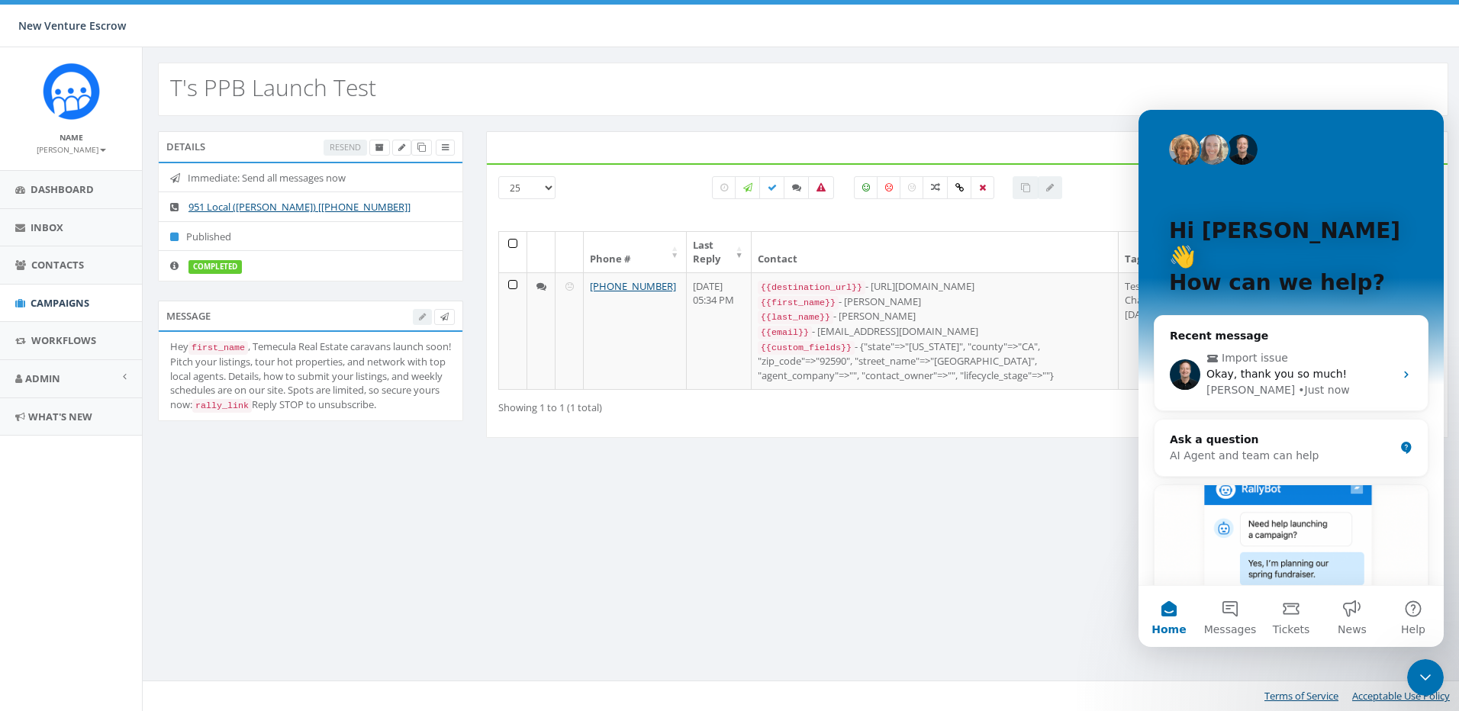
scroll to position [0, 0]
click at [1072, 649] on div "T's PPB Launch Test Details Resend Immediate: Send all messages now 951 Local (…" at bounding box center [803, 379] width 1322 height 664
click at [1169, 625] on span "Home" at bounding box center [1169, 629] width 34 height 11
click at [1447, 679] on div "T's PPB Launch Test Details Resend Immediate: Send all messages now 951 Local (…" at bounding box center [803, 379] width 1322 height 664
click at [1432, 675] on icon "Close Intercom Messenger" at bounding box center [1425, 678] width 18 height 18
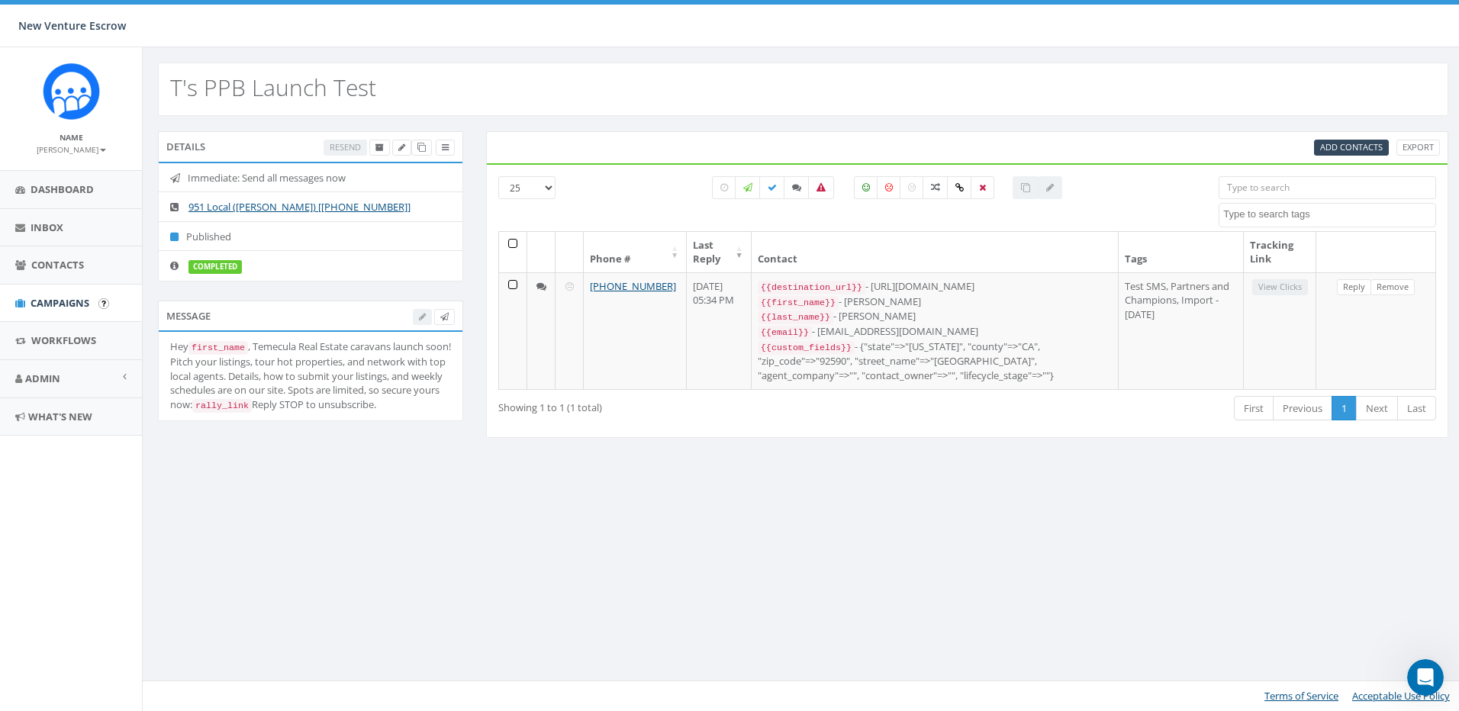
click at [63, 298] on span "Campaigns" at bounding box center [60, 303] width 59 height 14
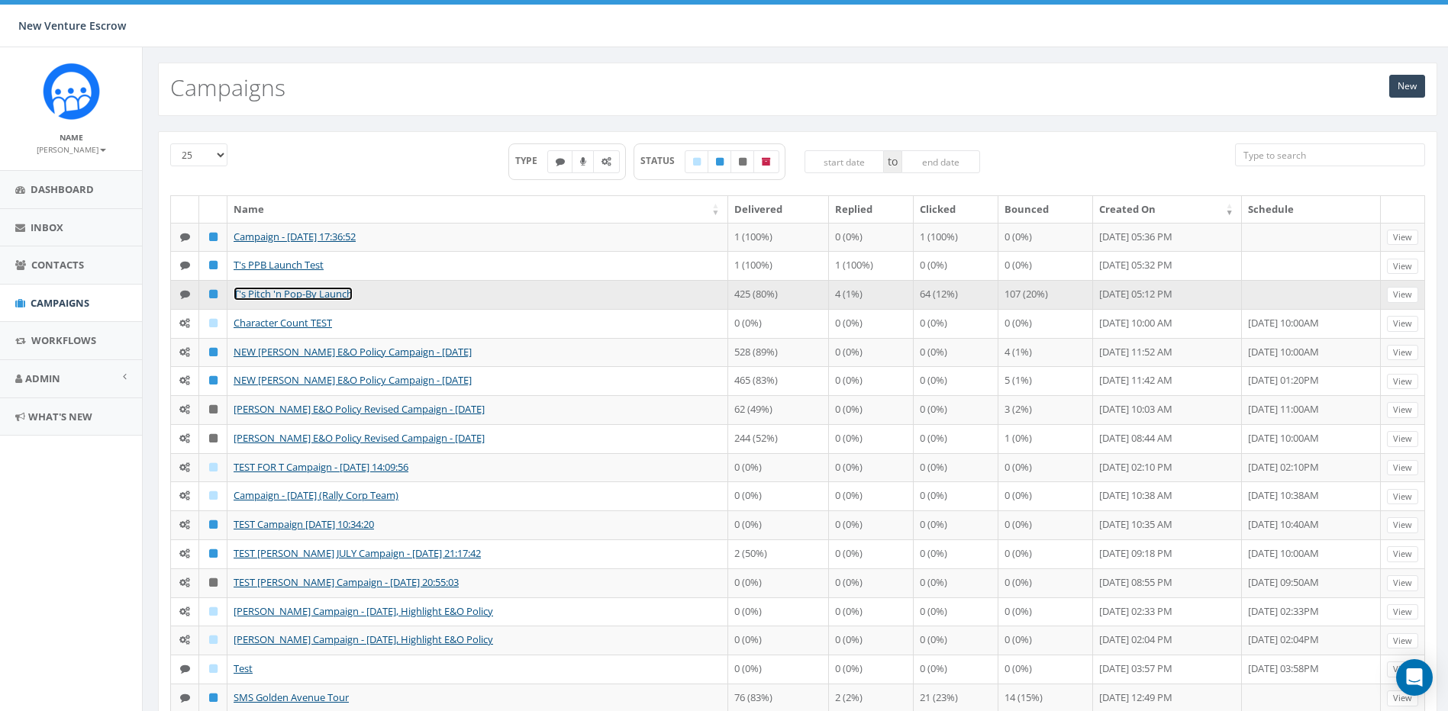
click at [311, 296] on link "T's Pitch 'n Pop-By Launch" at bounding box center [293, 294] width 119 height 14
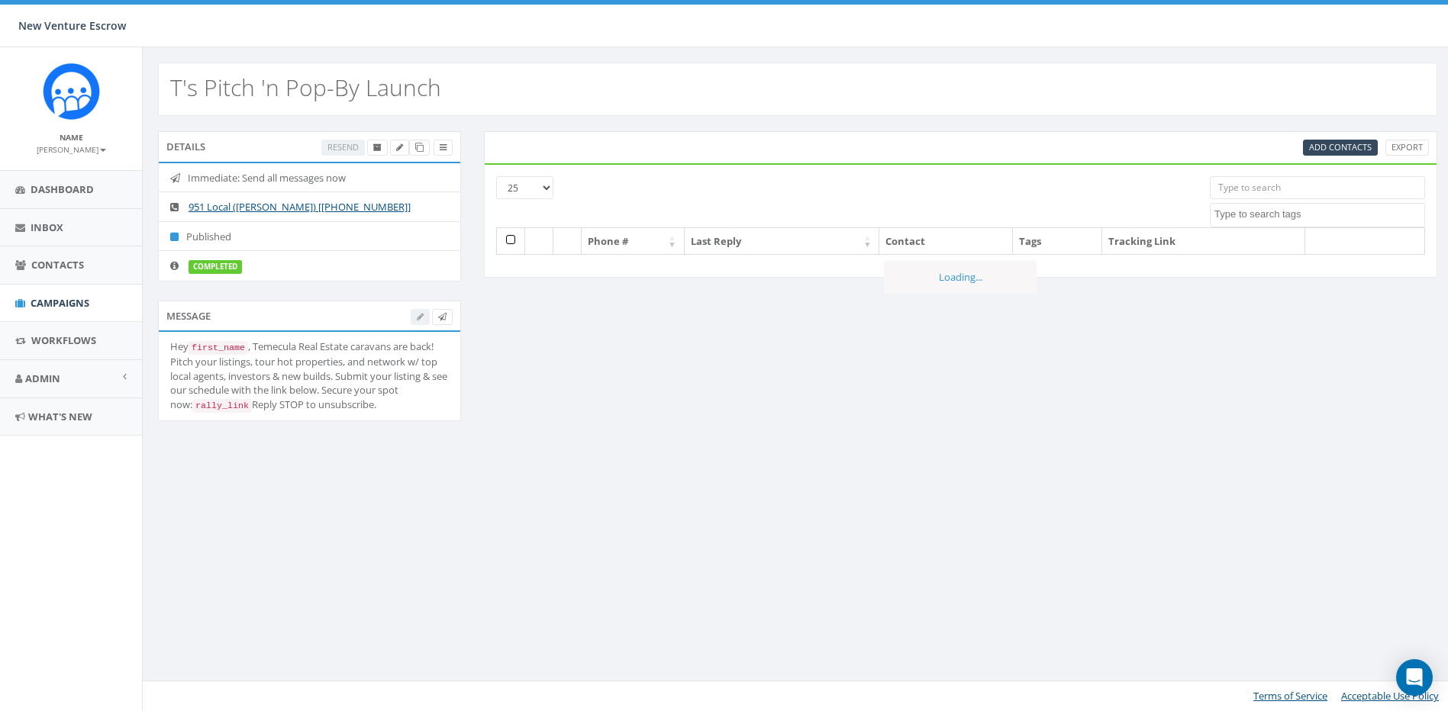
select select
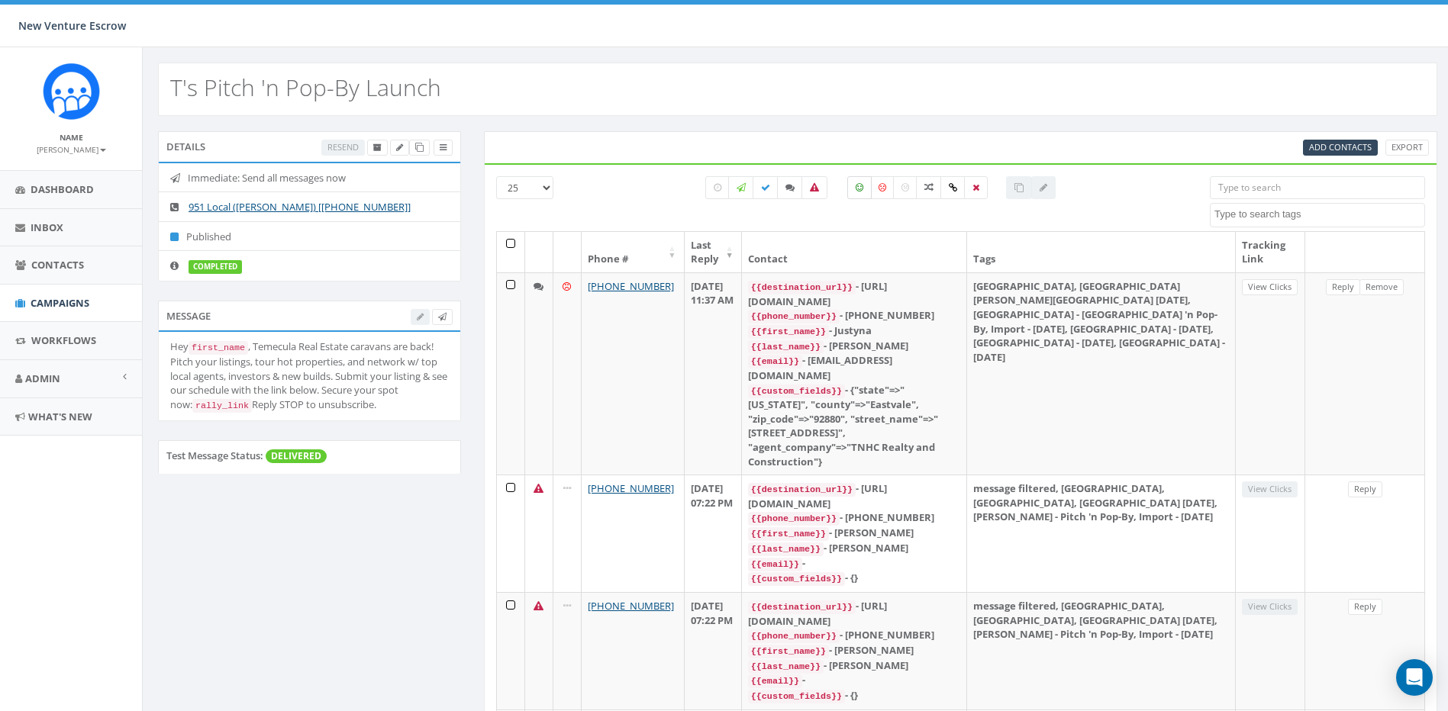
click at [851, 190] on label at bounding box center [859, 187] width 24 height 23
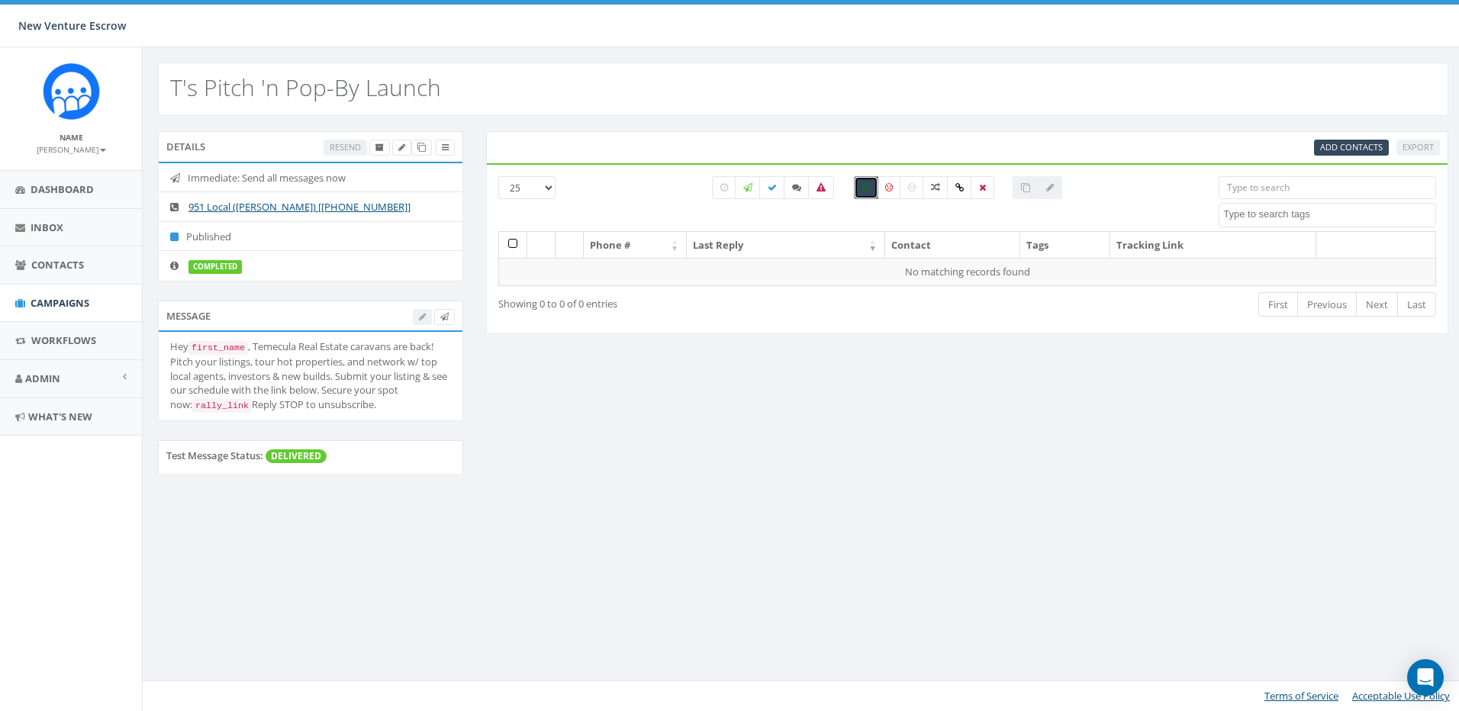
click at [867, 188] on icon at bounding box center [866, 187] width 8 height 9
checkbox input "false"
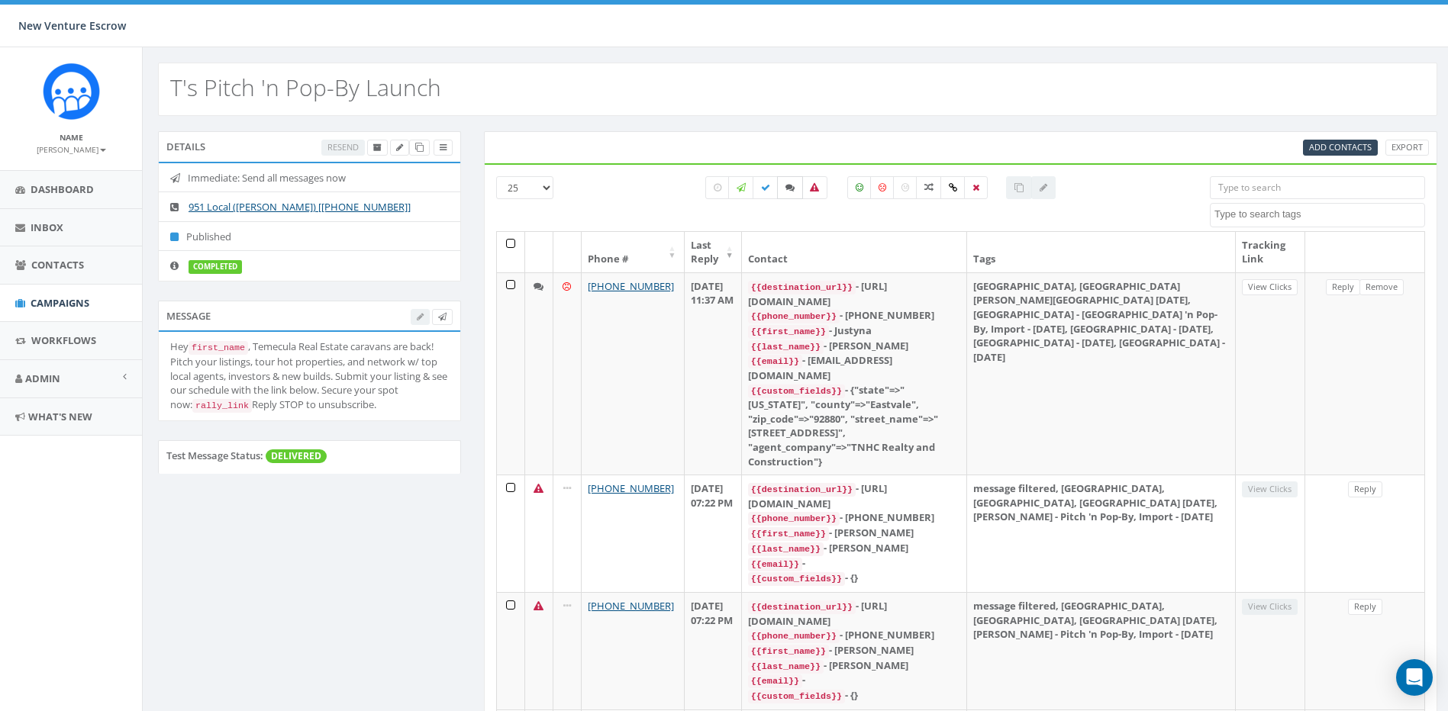
click at [786, 190] on icon at bounding box center [789, 187] width 9 height 9
checkbox input "true"
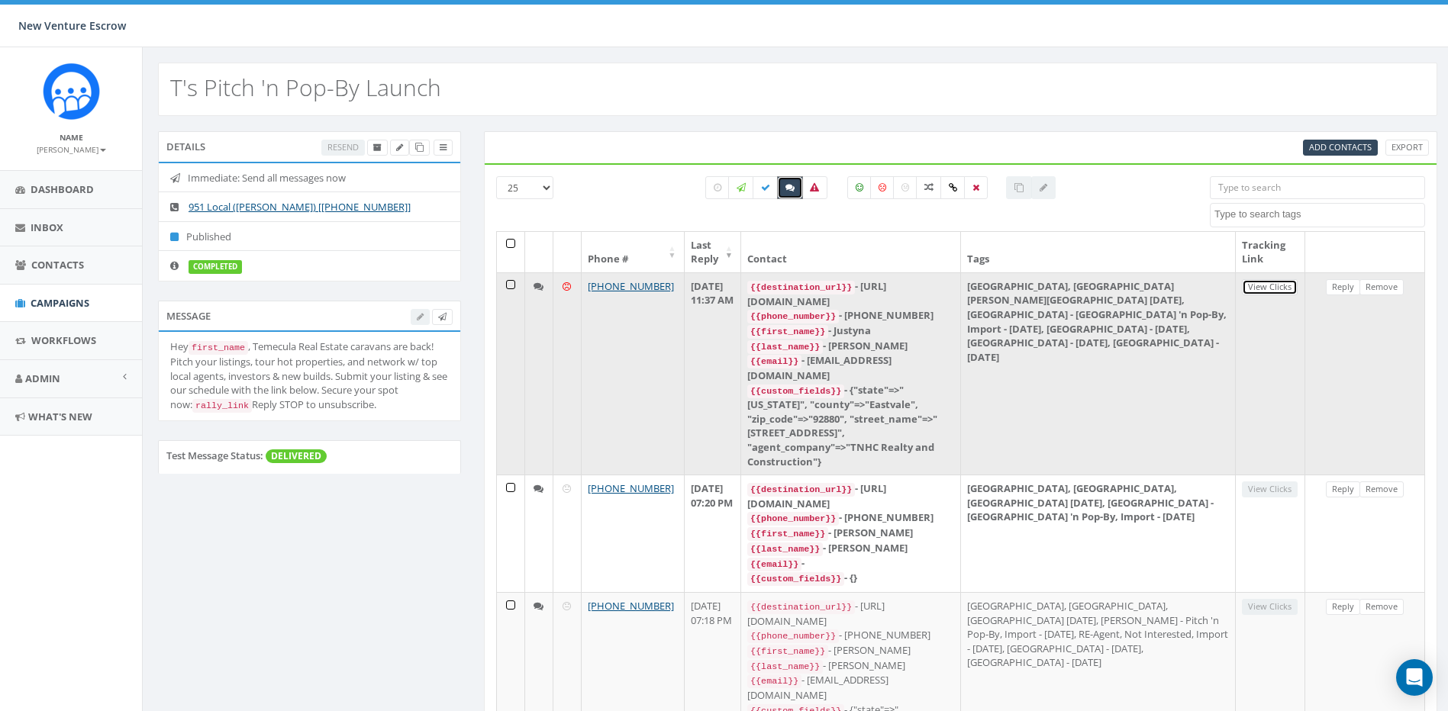
click at [1258, 286] on link "View Clicks" at bounding box center [1270, 287] width 56 height 16
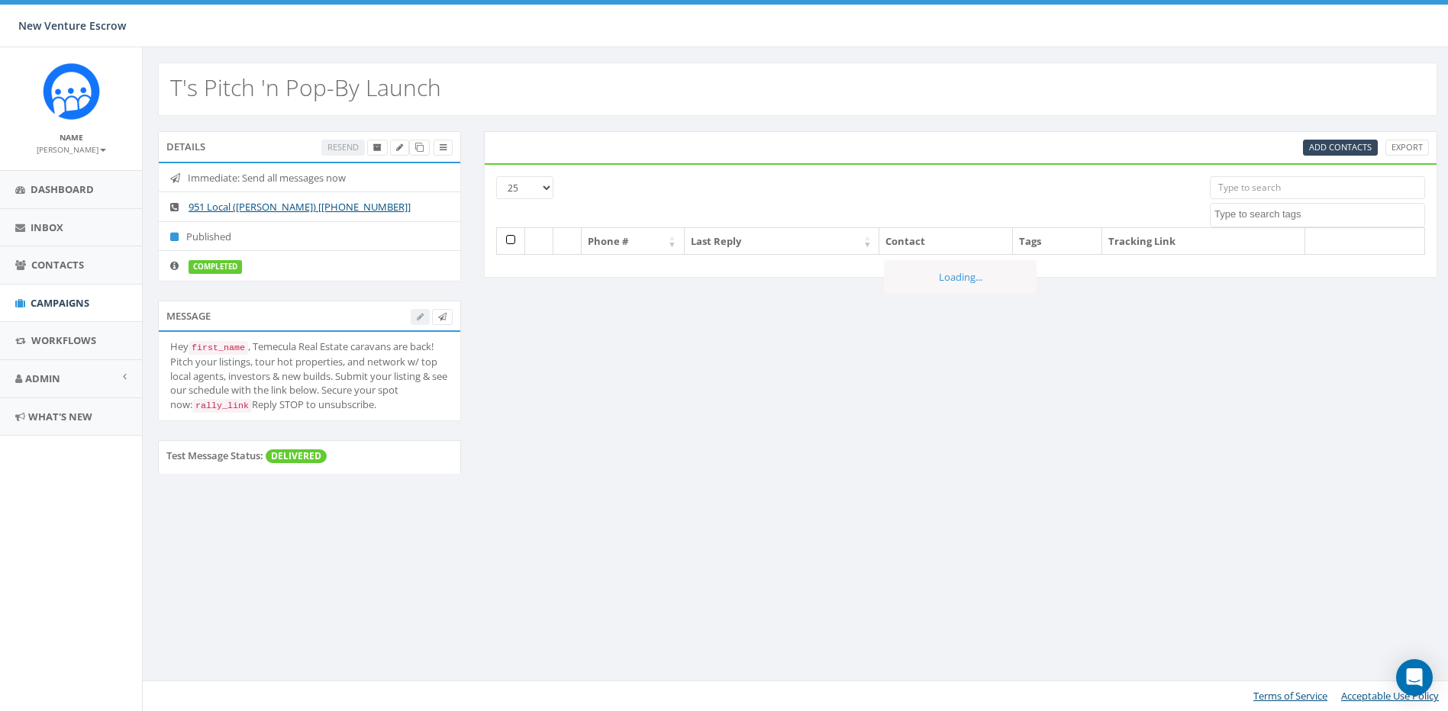
select select
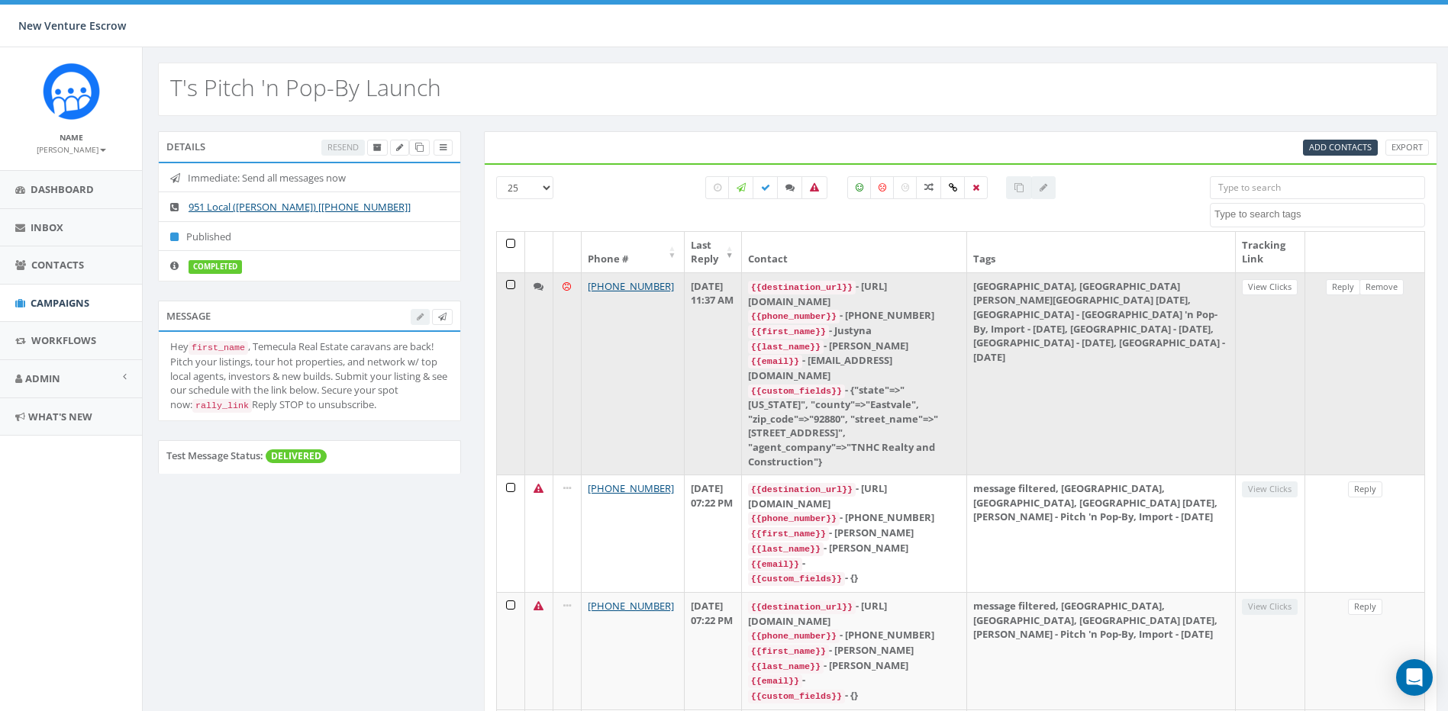
click at [1174, 334] on td "[GEOGRAPHIC_DATA], [GEOGRAPHIC_DATA][PERSON_NAME][GEOGRAPHIC_DATA] [DATE], [GEO…" at bounding box center [1101, 373] width 269 height 202
click at [1340, 288] on link "Reply" at bounding box center [1343, 287] width 34 height 16
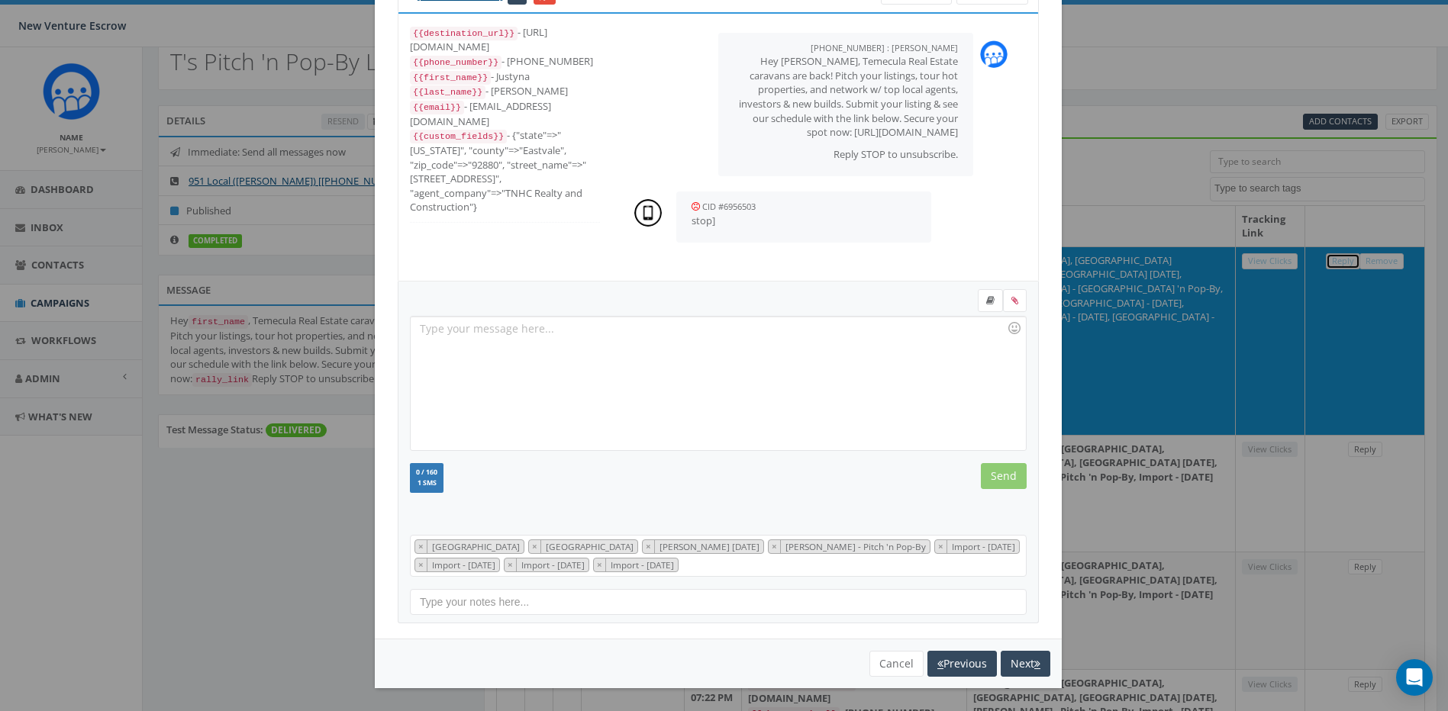
scroll to position [153, 0]
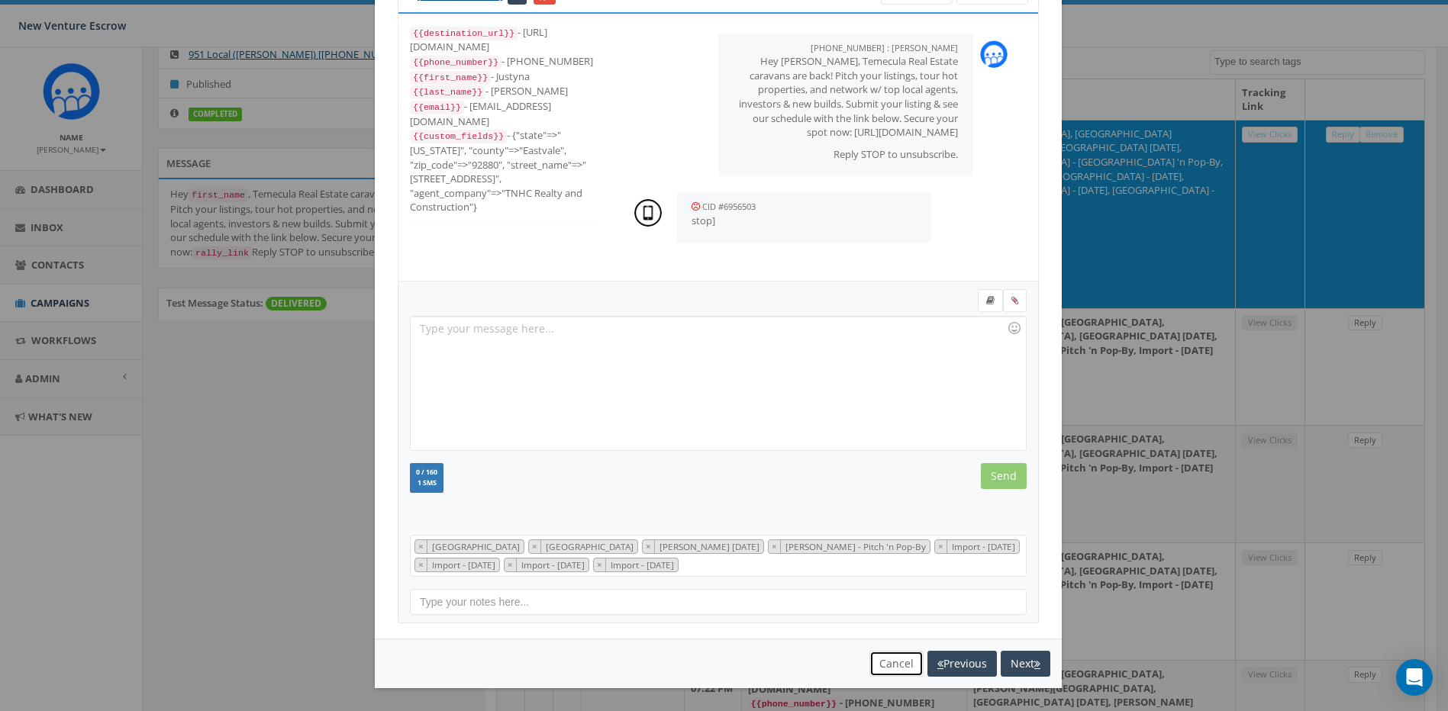
click at [895, 662] on button "Cancel" at bounding box center [896, 664] width 54 height 26
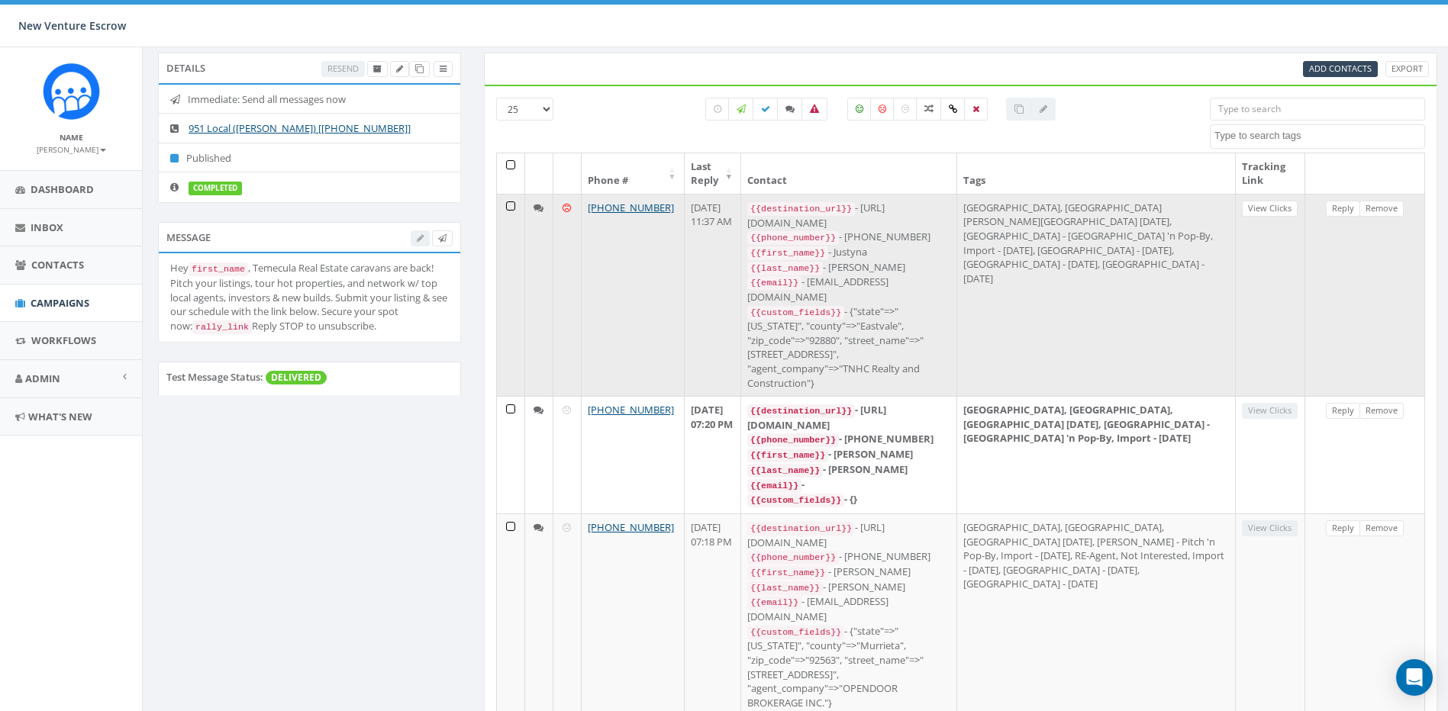
scroll to position [76, 0]
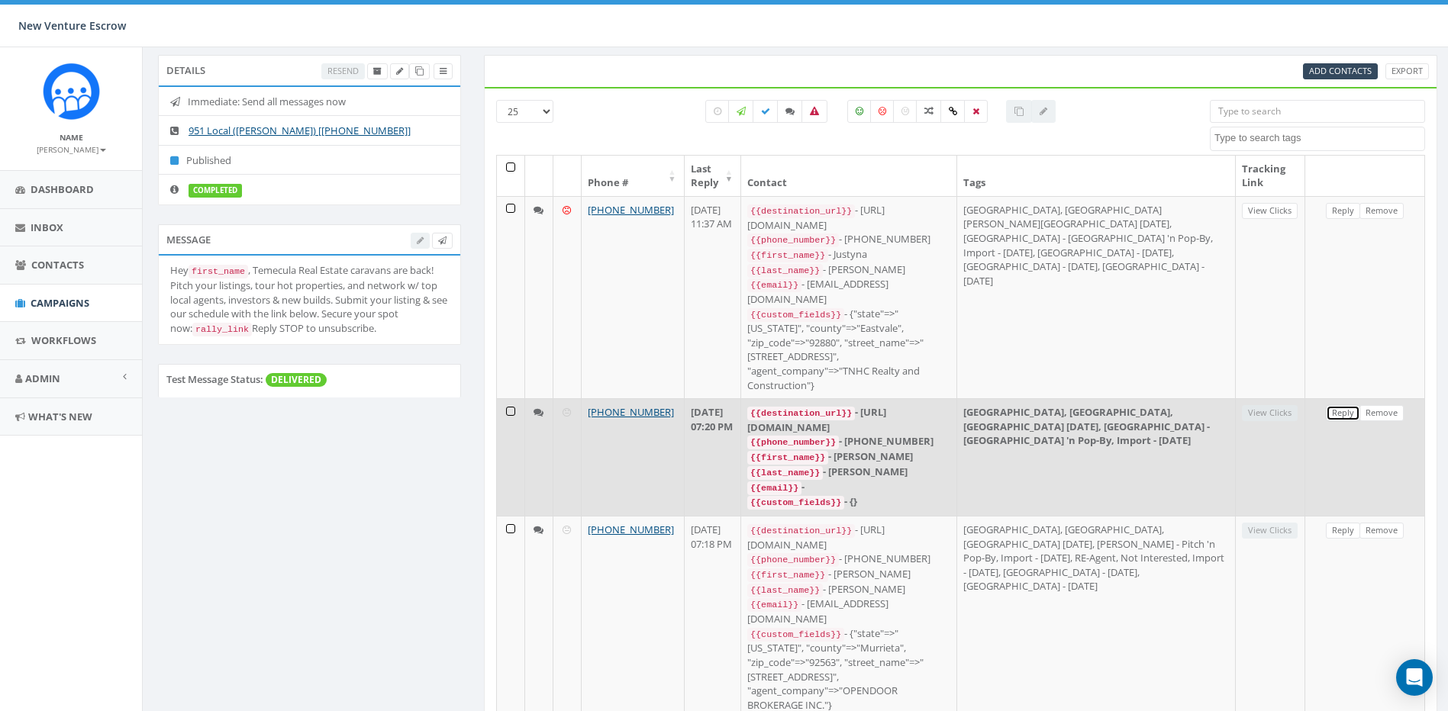
click at [1341, 405] on link "Reply" at bounding box center [1343, 413] width 34 height 16
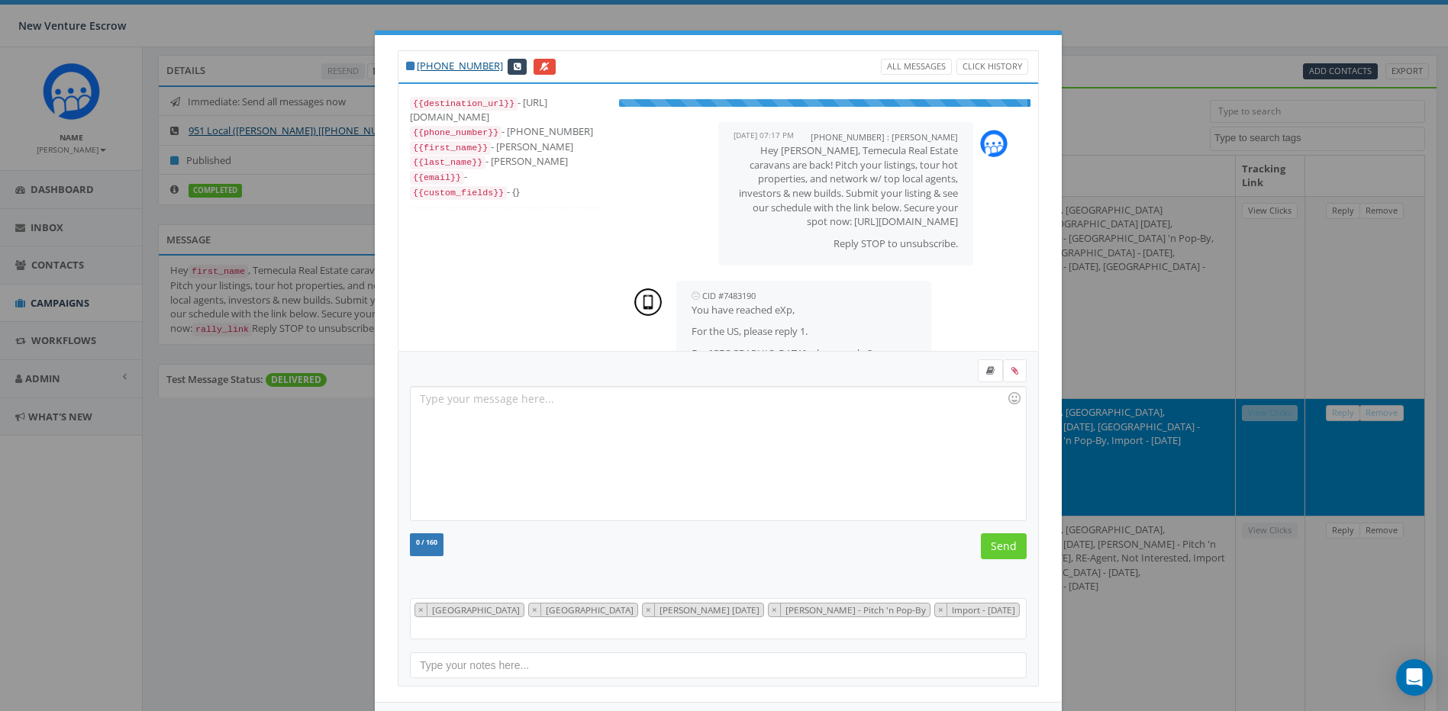
scroll to position [47, 0]
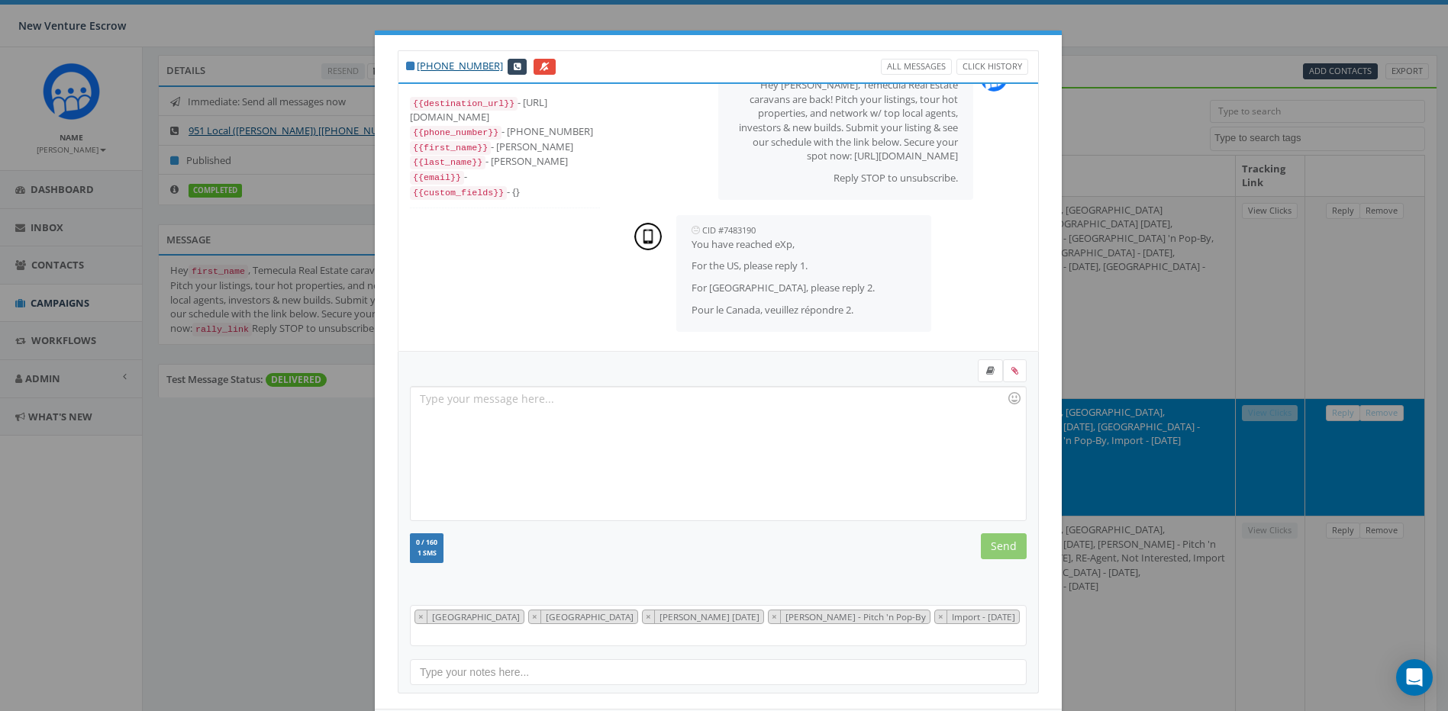
click at [1145, 234] on div "[PHONE_NUMBER] All Messages Click History {{destination_url}} - [URL][DOMAIN_NA…" at bounding box center [724, 355] width 1448 height 711
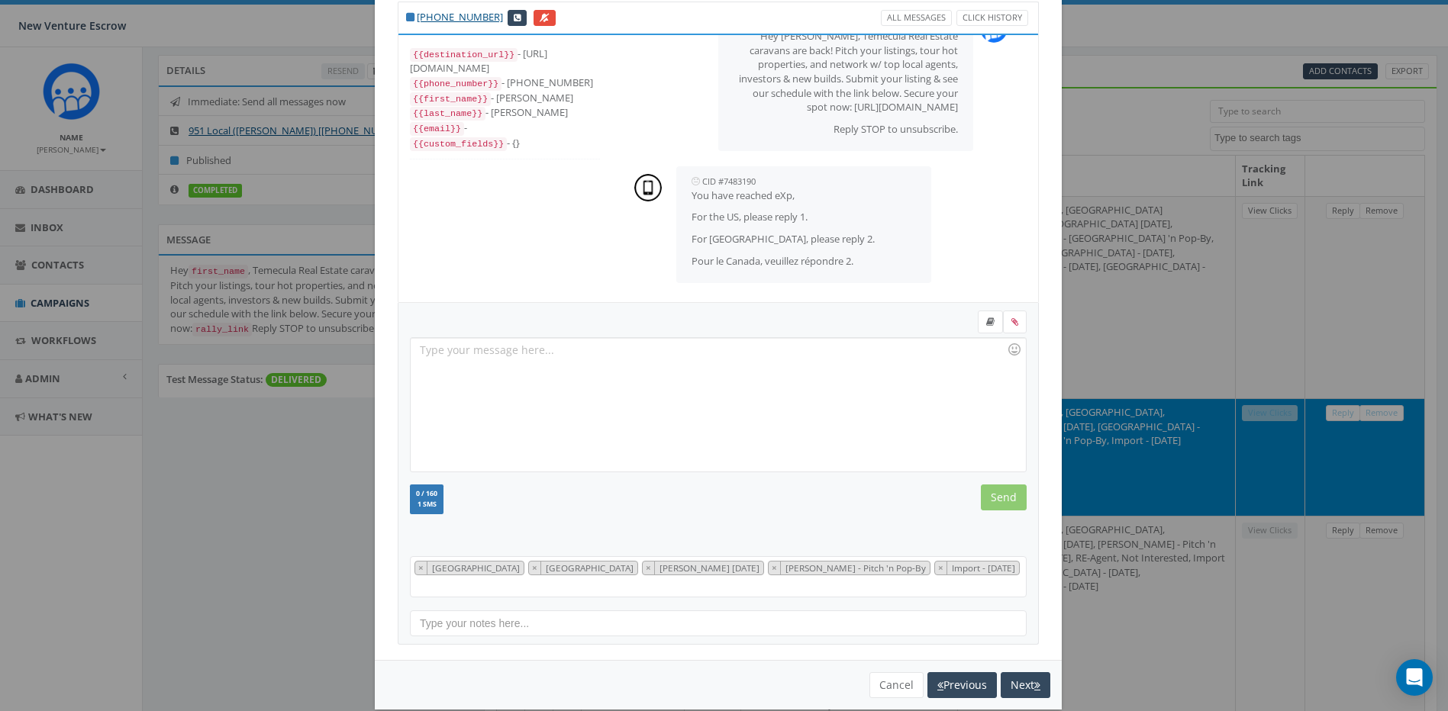
scroll to position [53, 0]
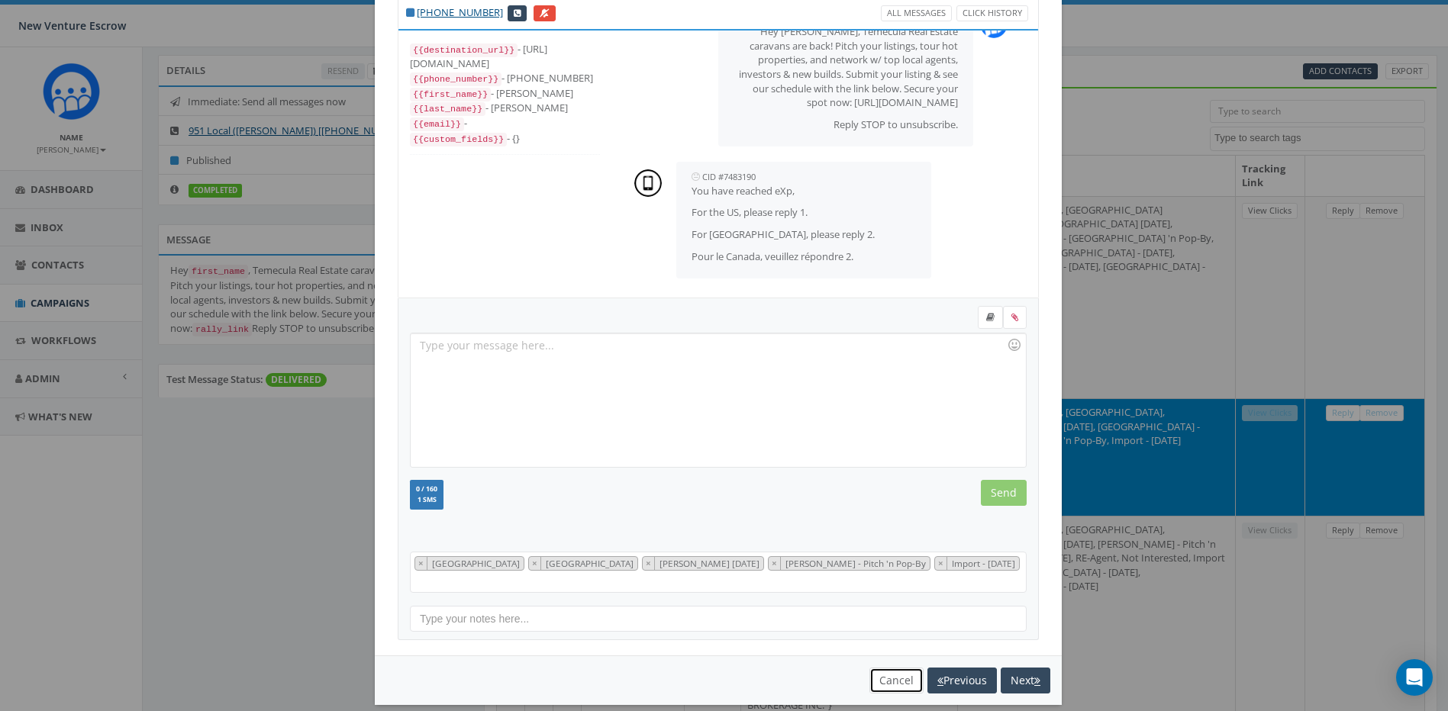
click at [881, 668] on button "Cancel" at bounding box center [896, 681] width 54 height 26
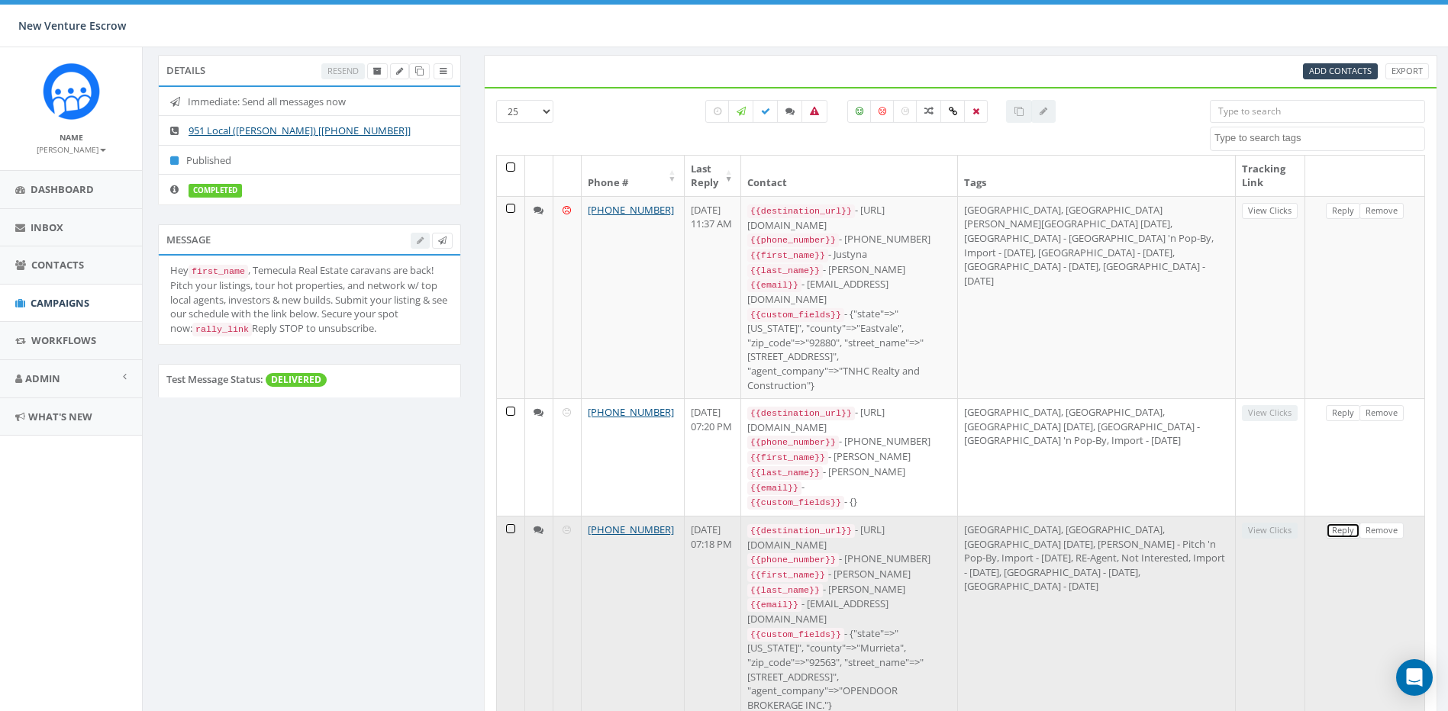
click at [1345, 523] on link "Reply" at bounding box center [1343, 531] width 34 height 16
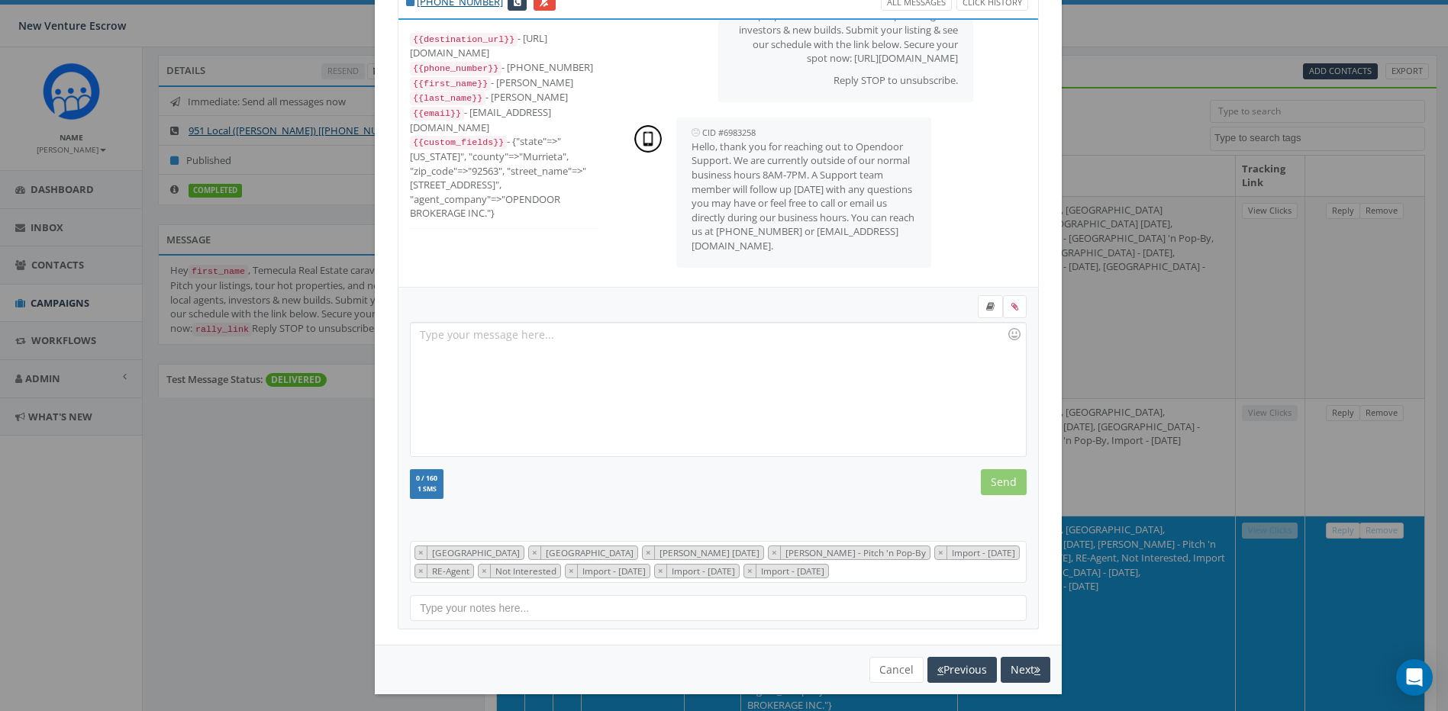
scroll to position [70, 0]
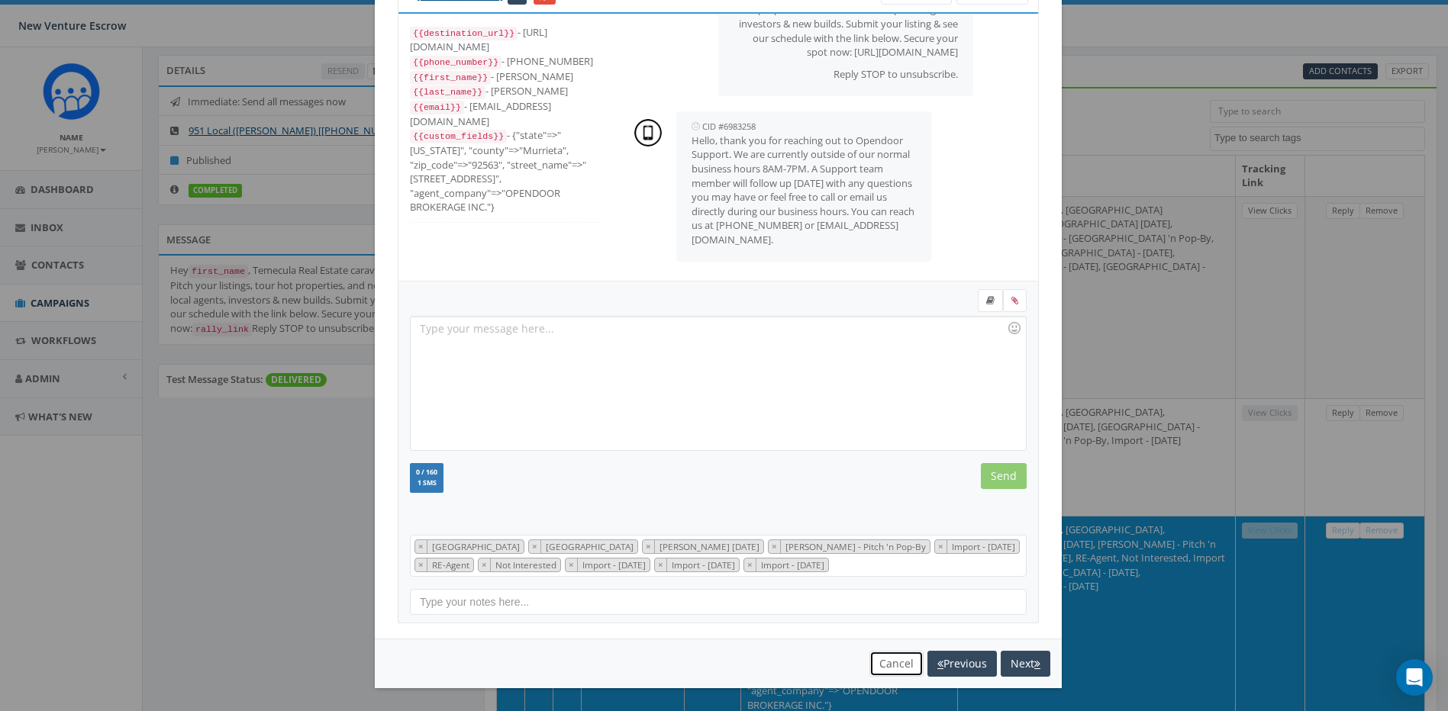
click at [898, 663] on button "Cancel" at bounding box center [896, 664] width 54 height 26
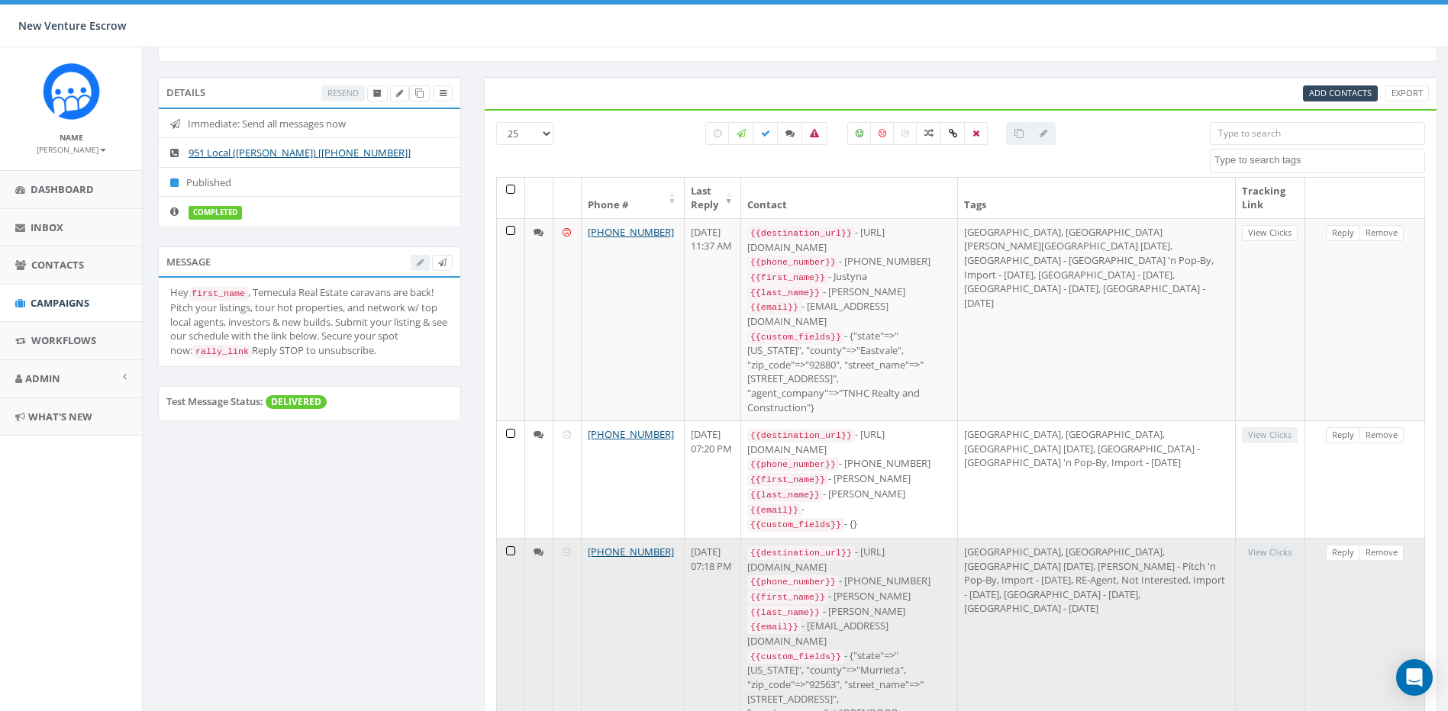
scroll to position [90, 0]
